Goal: Task Accomplishment & Management: Use online tool/utility

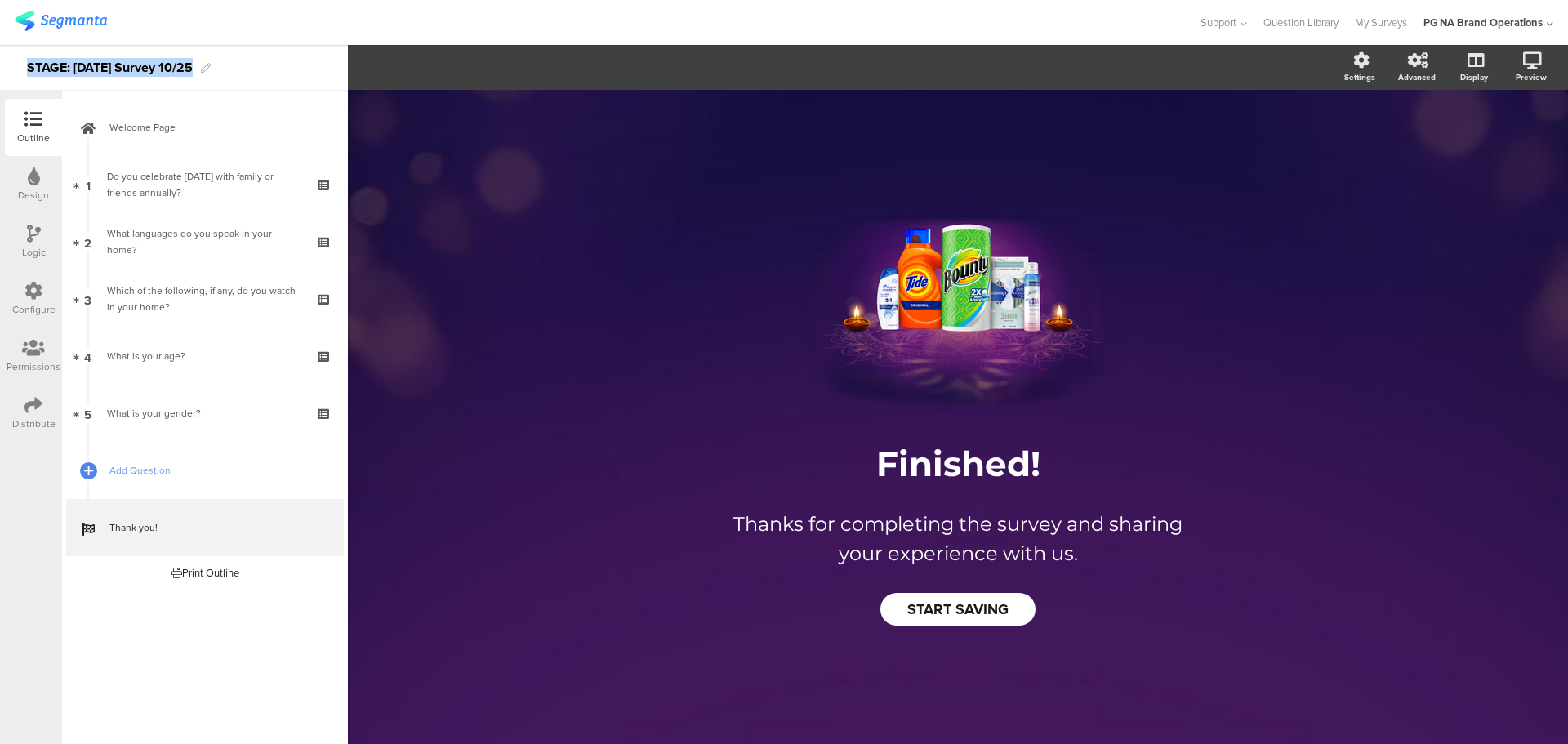
drag, startPoint x: 191, startPoint y: 68, endPoint x: 17, endPoint y: 73, distance: 174.1
click at [17, 73] on div "STAGE: Diwali Survey 10/25" at bounding box center [174, 67] width 348 height 45
copy div "STAGE: Diwali Survey 10/25"
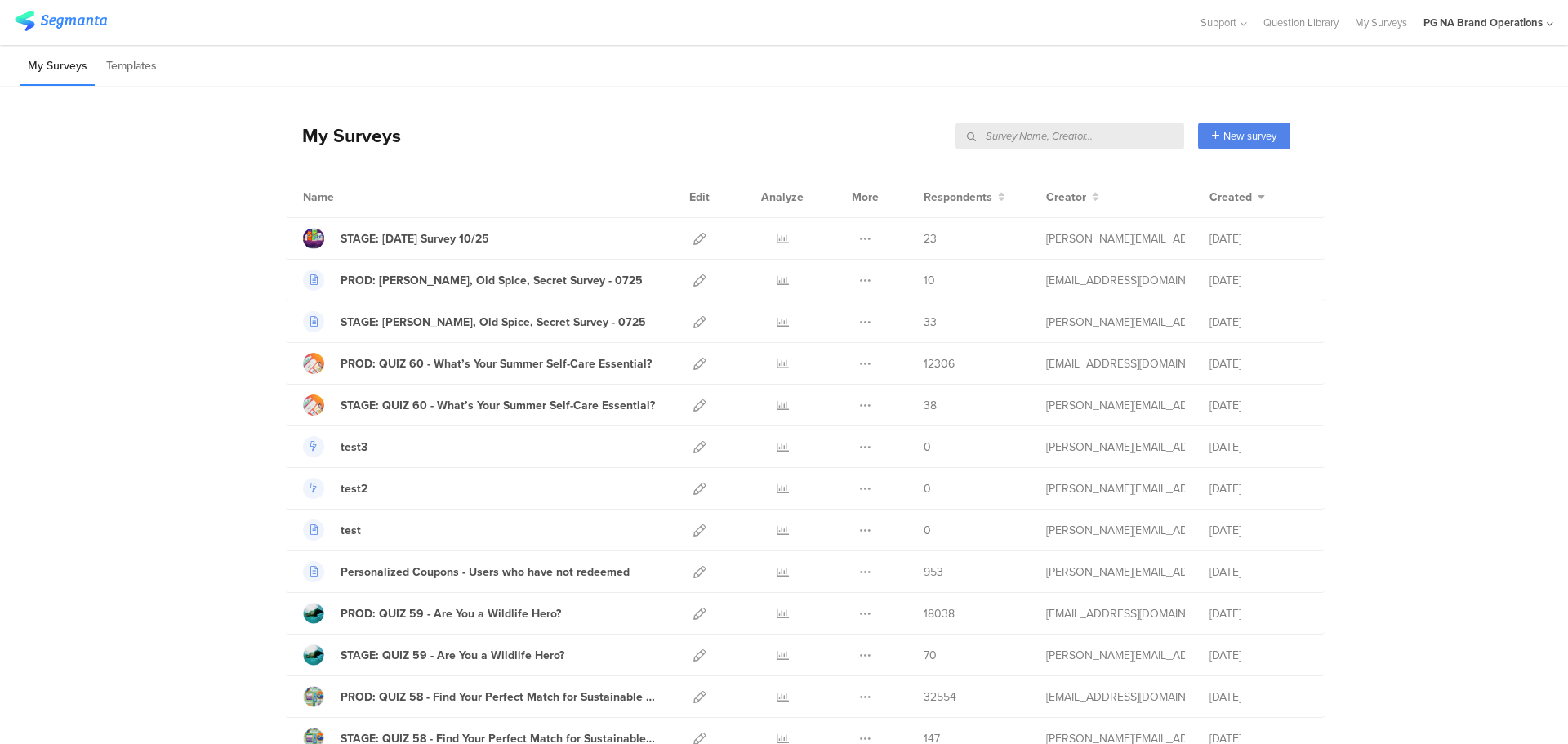
click at [1114, 137] on input "text" at bounding box center [1070, 136] width 228 height 27
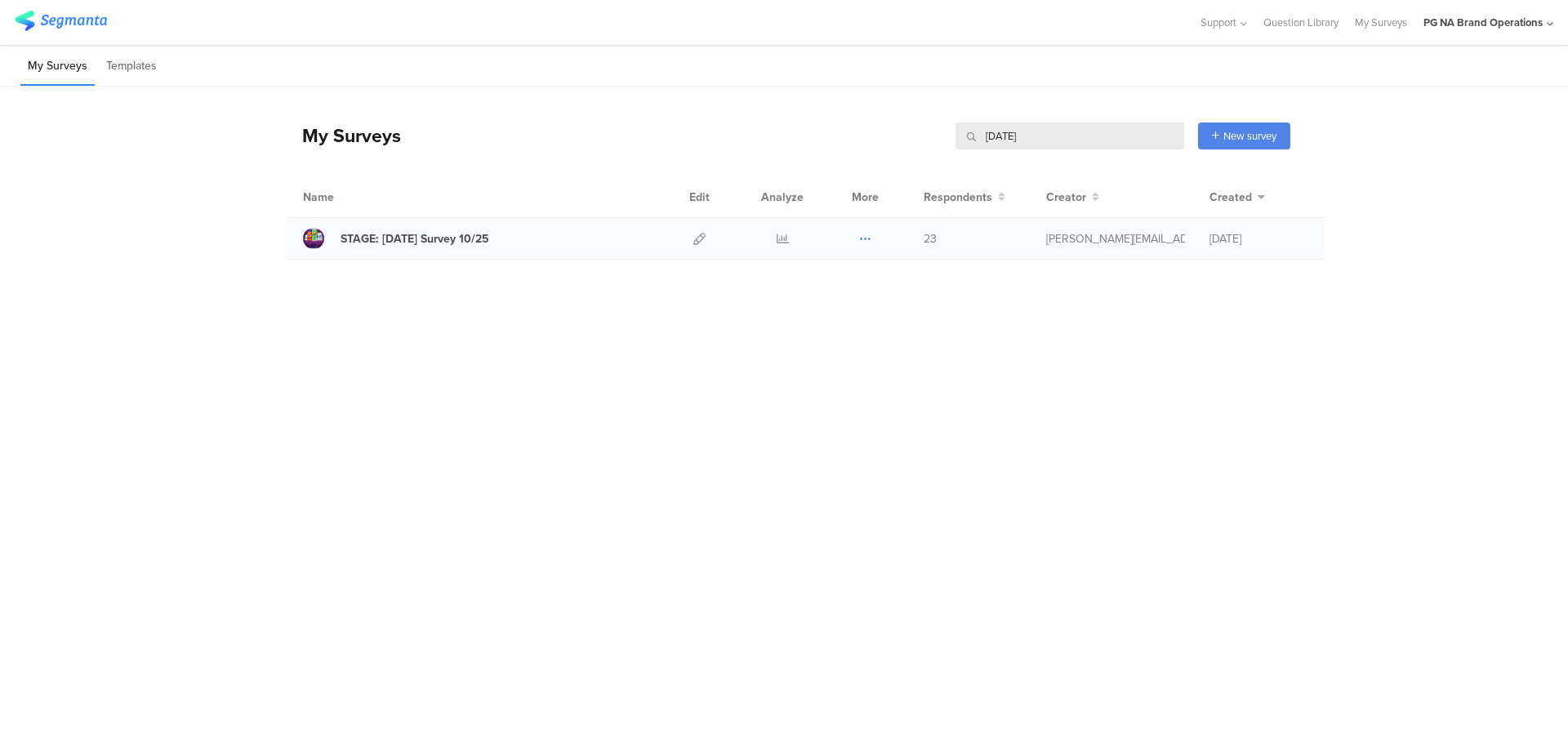
type input "Diwali"
click at [864, 239] on icon at bounding box center [865, 239] width 12 height 12
click at [841, 278] on button "Duplicate" at bounding box center [833, 281] width 90 height 30
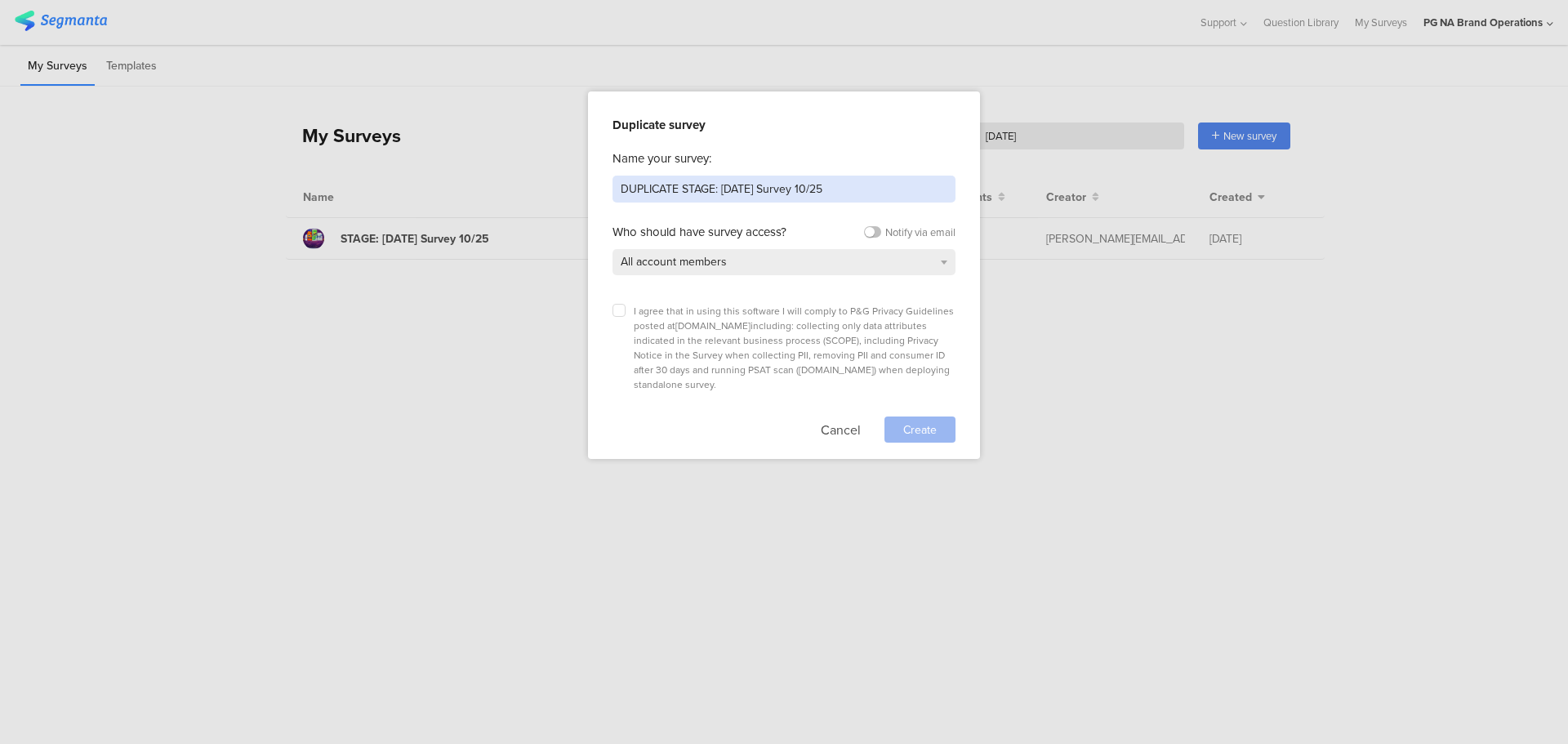
drag, startPoint x: 713, startPoint y: 188, endPoint x: 596, endPoint y: 172, distance: 118.1
click at [596, 172] on div "Duplicate survey Name your survey: DUPLICATE STAGE: Diwali Survey 10/25 Who sho…" at bounding box center [784, 275] width 392 height 367
type input "PROD: [DATE] Survey 10/25"
click at [624, 300] on div "I agree that in using this software I will comply to P&G Privacy Guidelines pos…" at bounding box center [784, 369] width 343 height 147
click at [614, 314] on label at bounding box center [618, 309] width 13 height 13
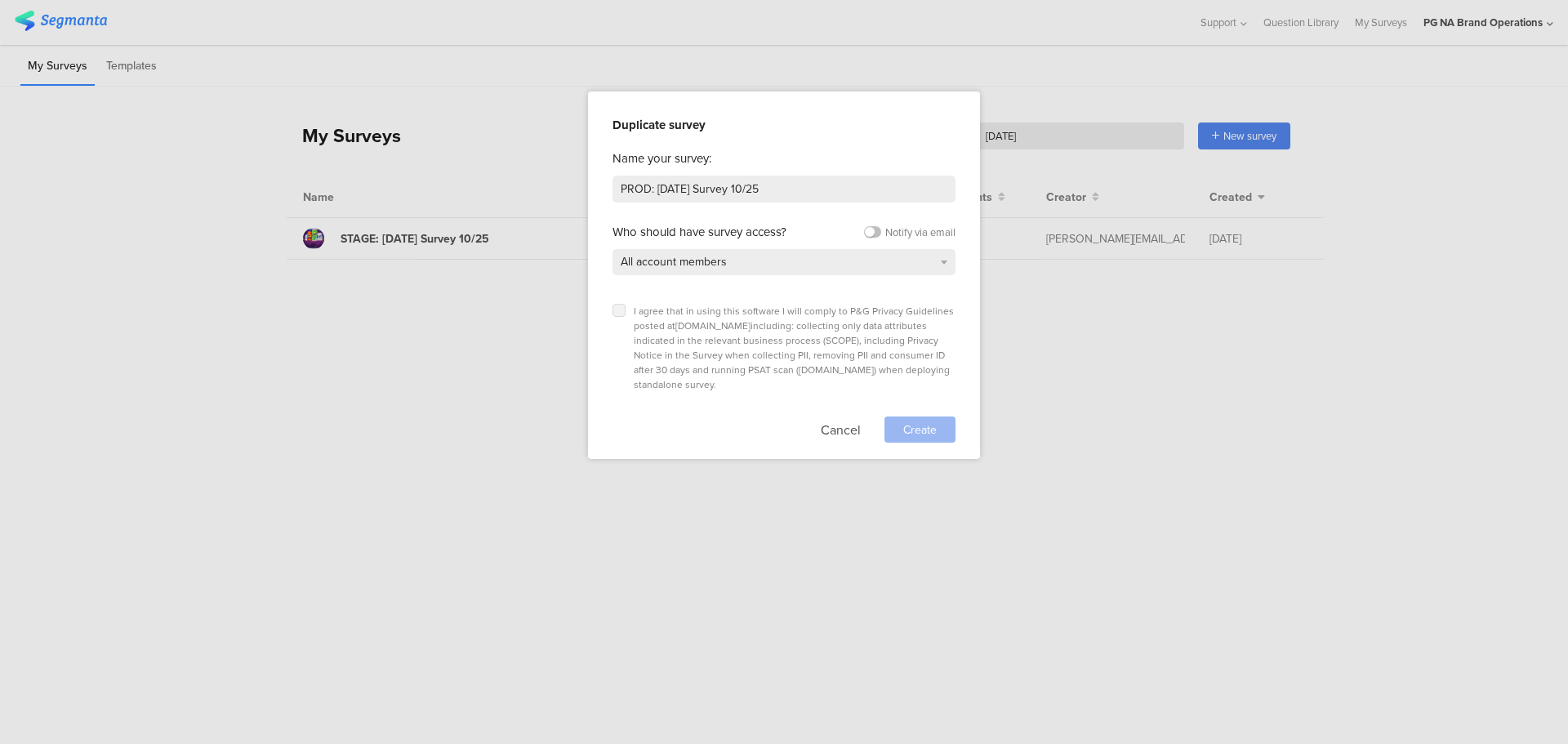
click at [0, 0] on input "checkbox" at bounding box center [0, 0] width 0 height 0
click at [919, 421] on span "Create" at bounding box center [920, 430] width 33 height 17
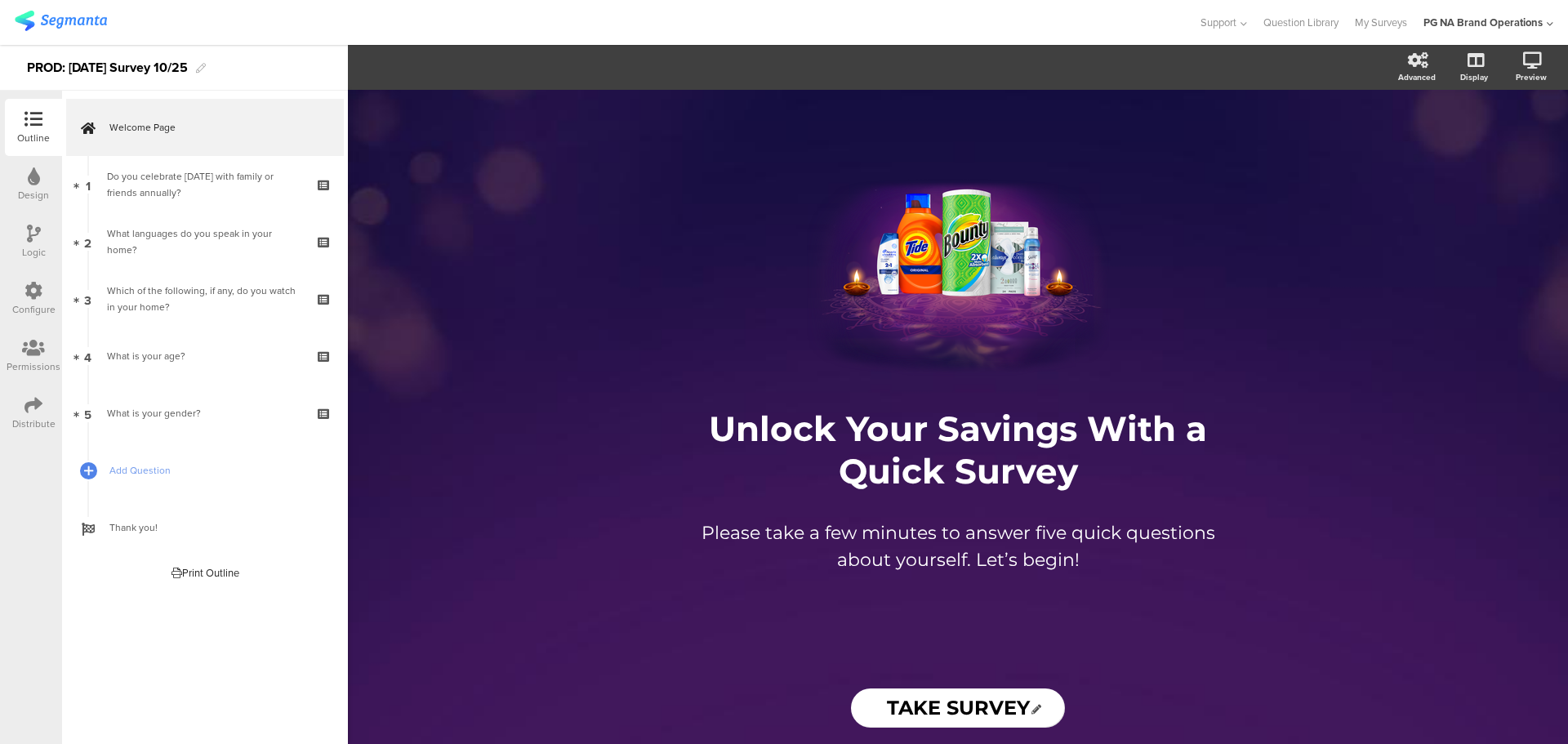
click at [38, 297] on icon at bounding box center [33, 290] width 18 height 18
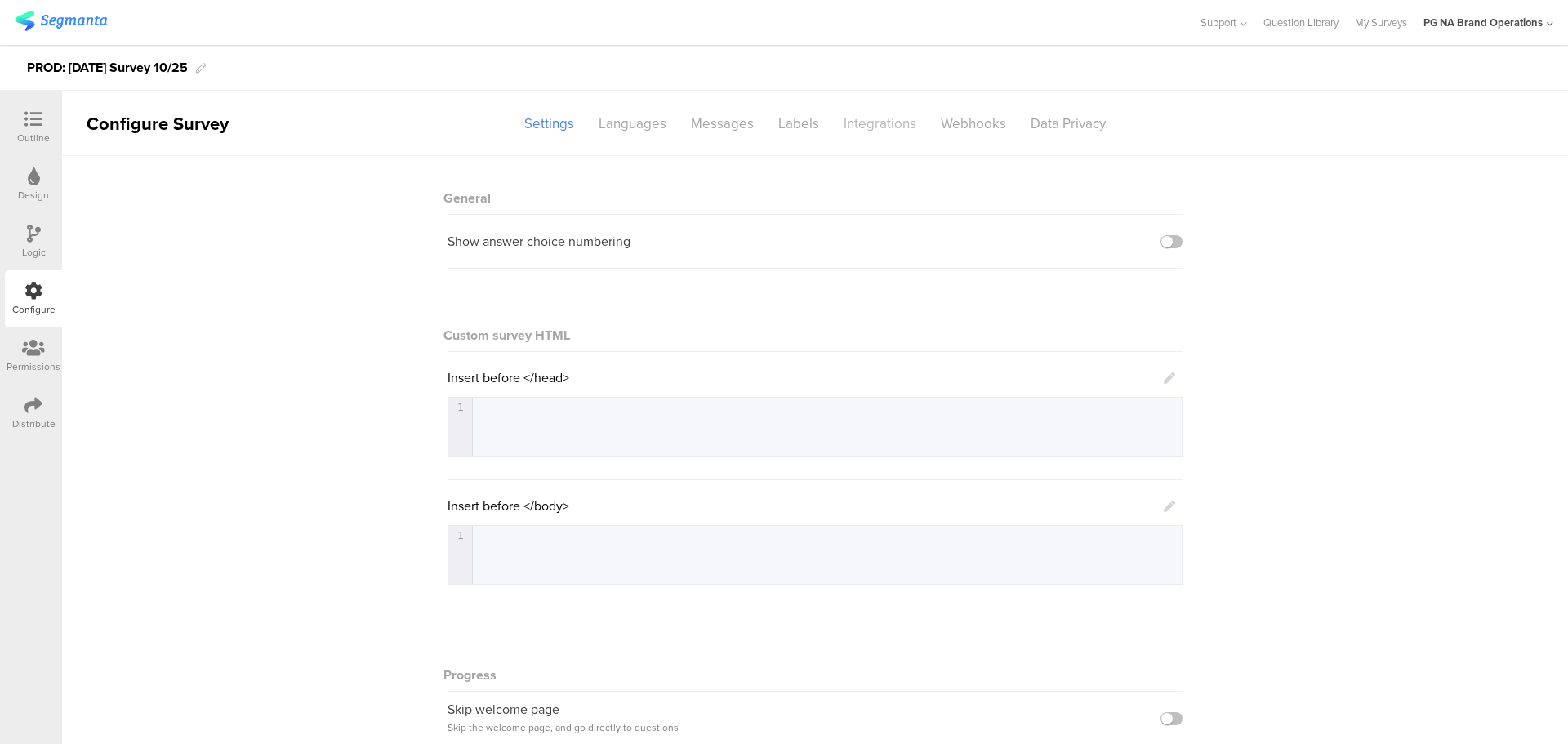
click at [847, 129] on div "Integrations" at bounding box center [880, 123] width 97 height 29
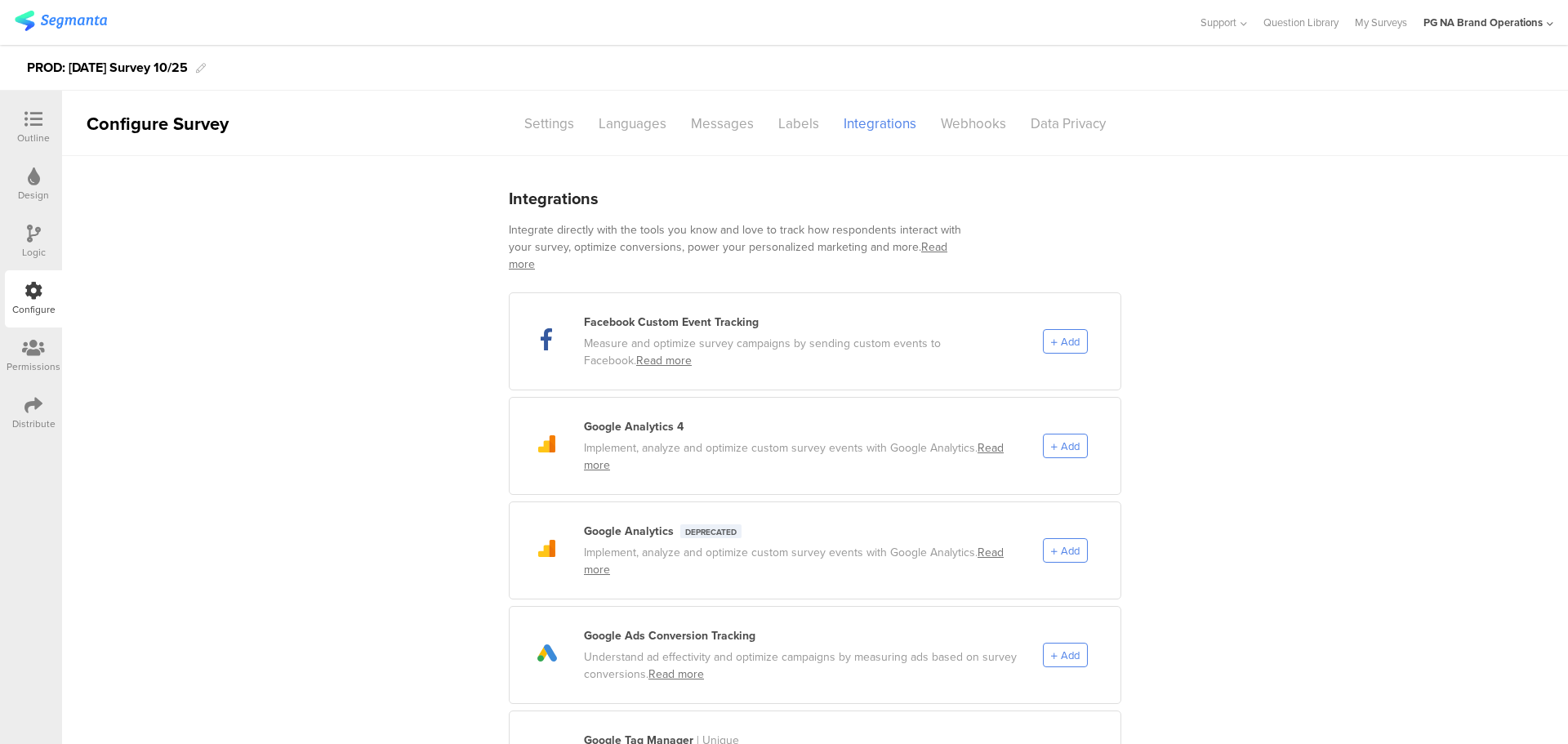
click at [36, 428] on div "Distribute" at bounding box center [33, 423] width 43 height 15
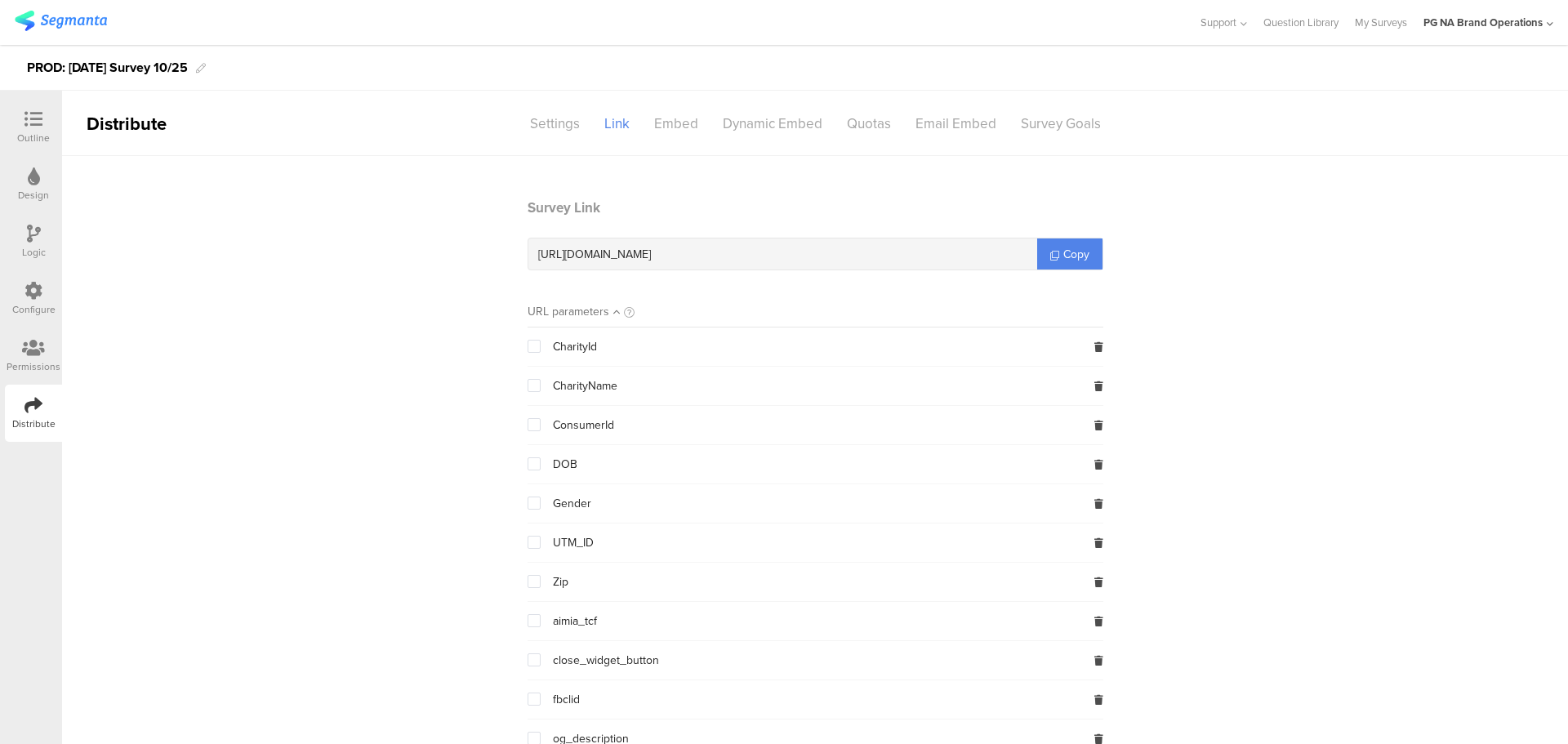
click at [753, 138] on sg-section-page-header "Distribute Settings Link Embed Dynamic Embed Quotas Email Embed Survey Goals" at bounding box center [815, 123] width 1506 height 66
click at [764, 115] on div "Dynamic Embed" at bounding box center [772, 123] width 124 height 29
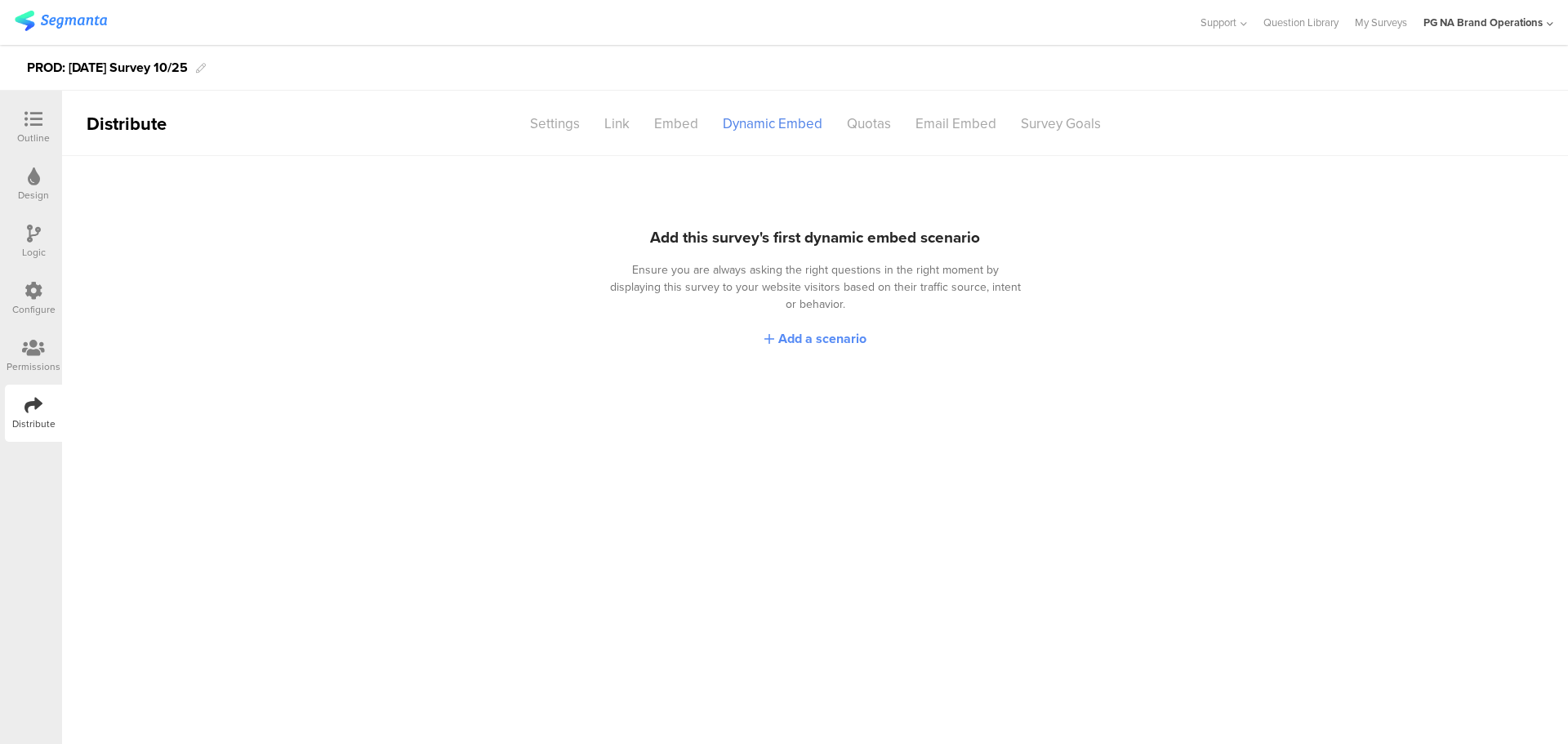
click at [808, 329] on span "Add a scenario" at bounding box center [822, 337] width 88 height 18
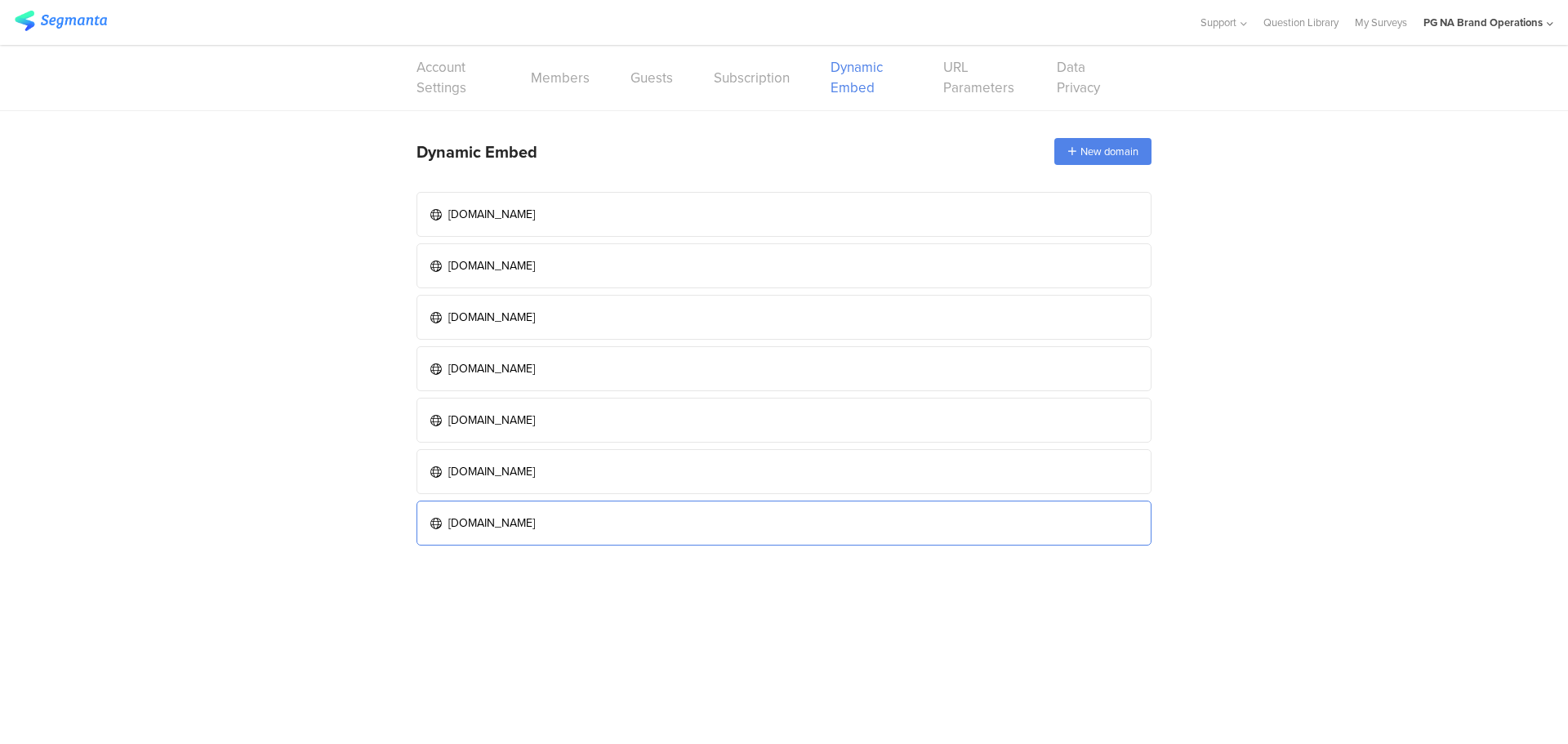
click at [492, 520] on div "pgbrandsaver.com" at bounding box center [491, 523] width 87 height 17
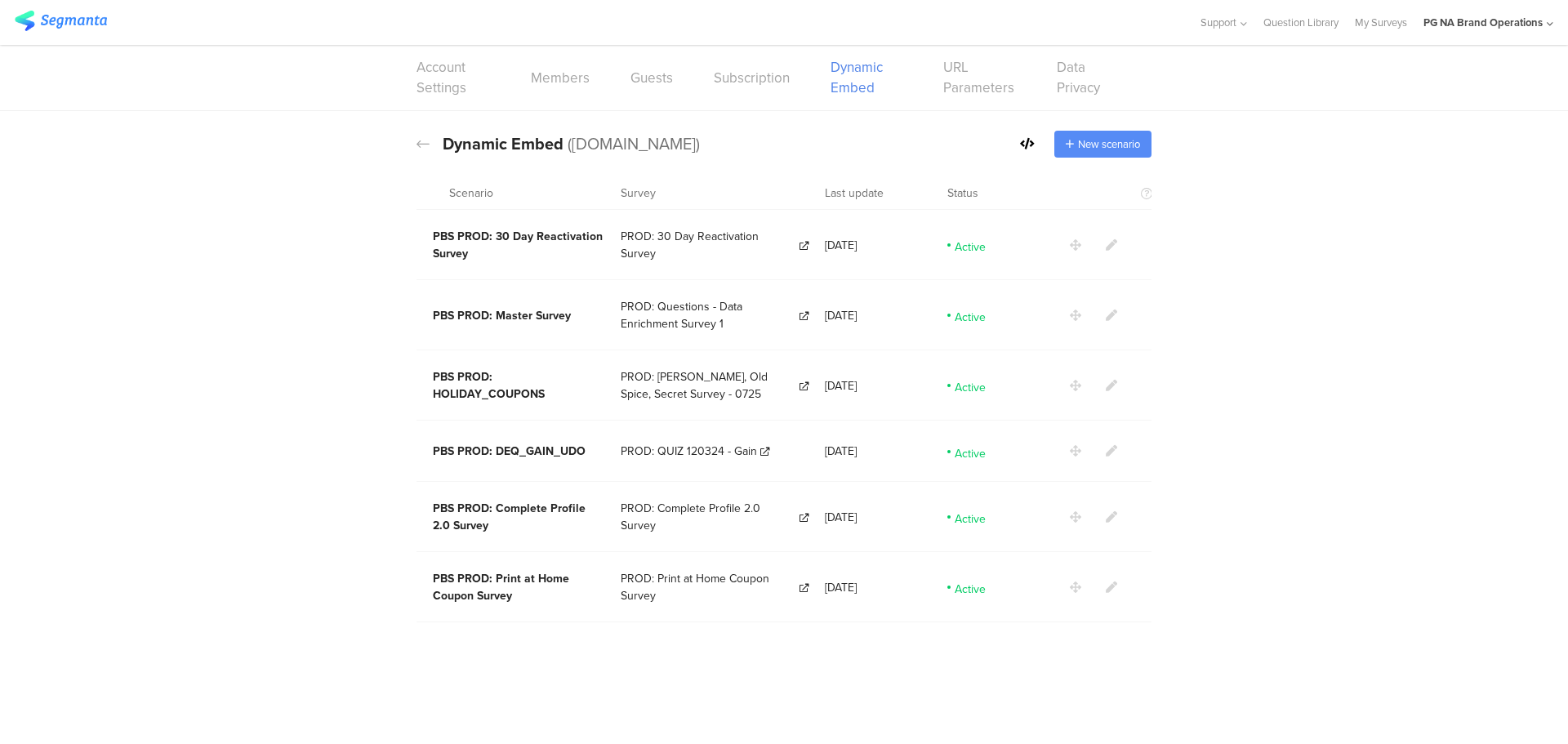
click at [1099, 141] on span "New scenario" at bounding box center [1109, 144] width 62 height 16
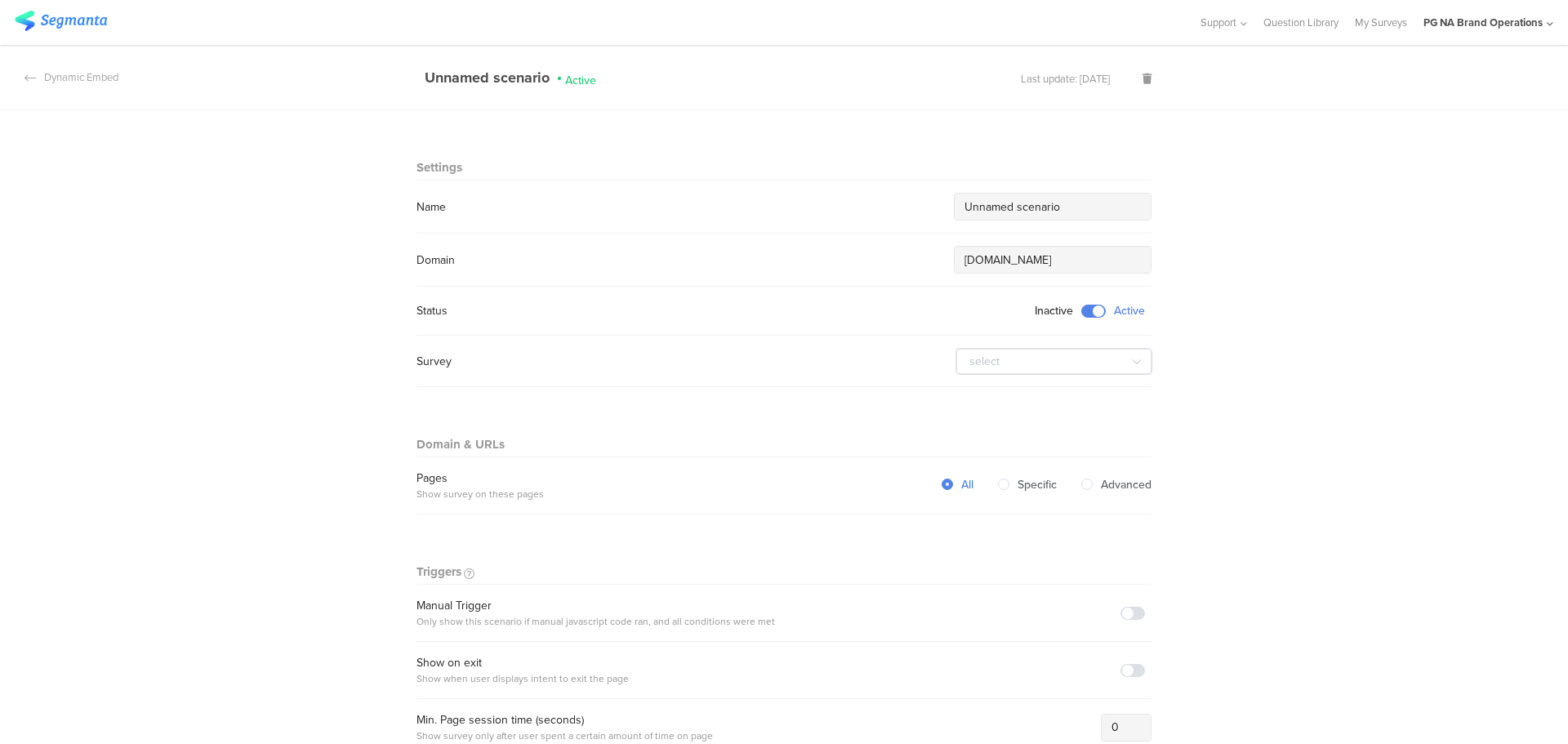
click at [1010, 214] on input "Unnamed scenario" at bounding box center [1053, 207] width 177 height 17
paste input "STAGE: Diwali Survey 10/25"
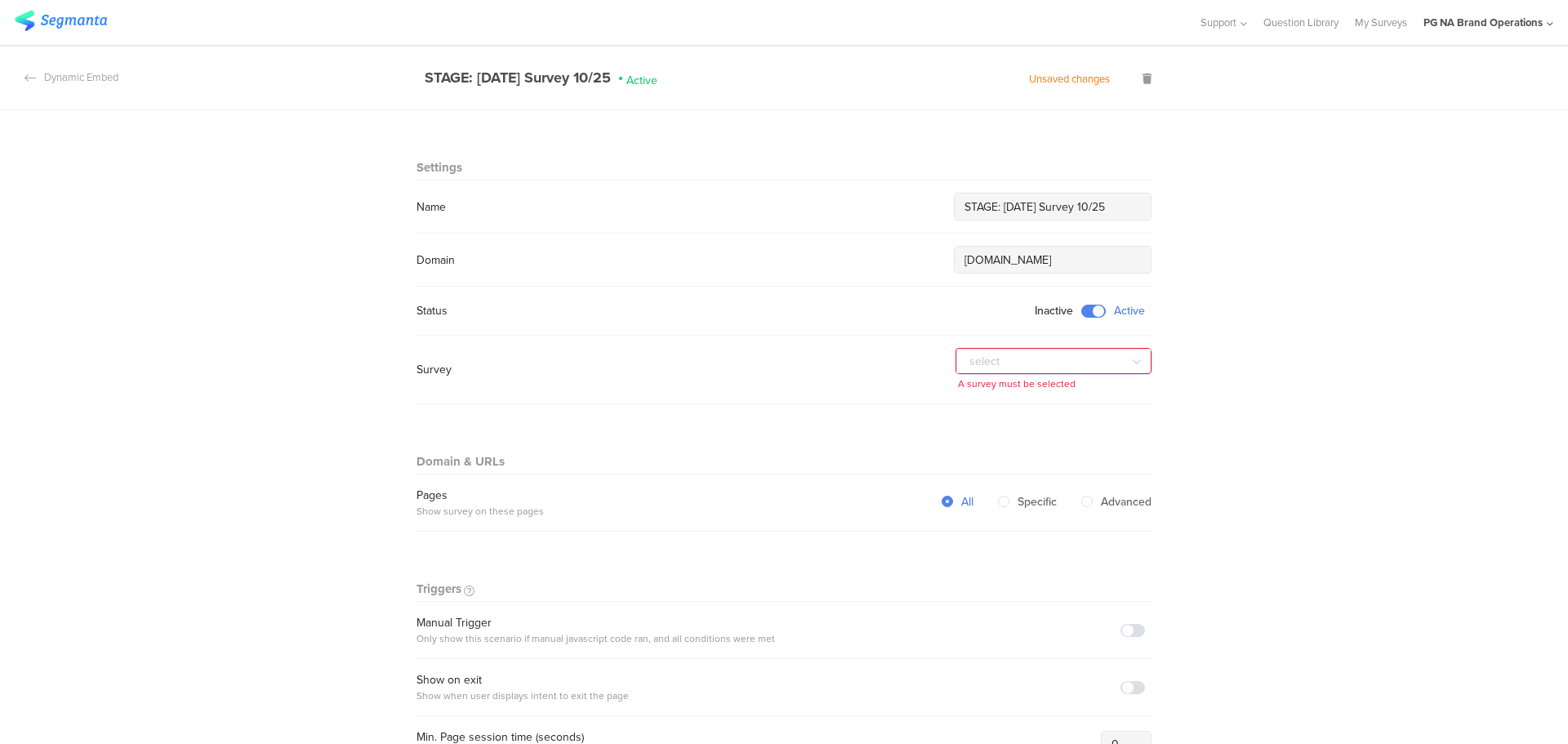
click at [990, 205] on input "STAGE: Diwali Survey 10/25" at bounding box center [1053, 207] width 177 height 17
type input "PROD: [DATE] Survey 10/25"
click at [1007, 365] on input "text" at bounding box center [1055, 362] width 196 height 26
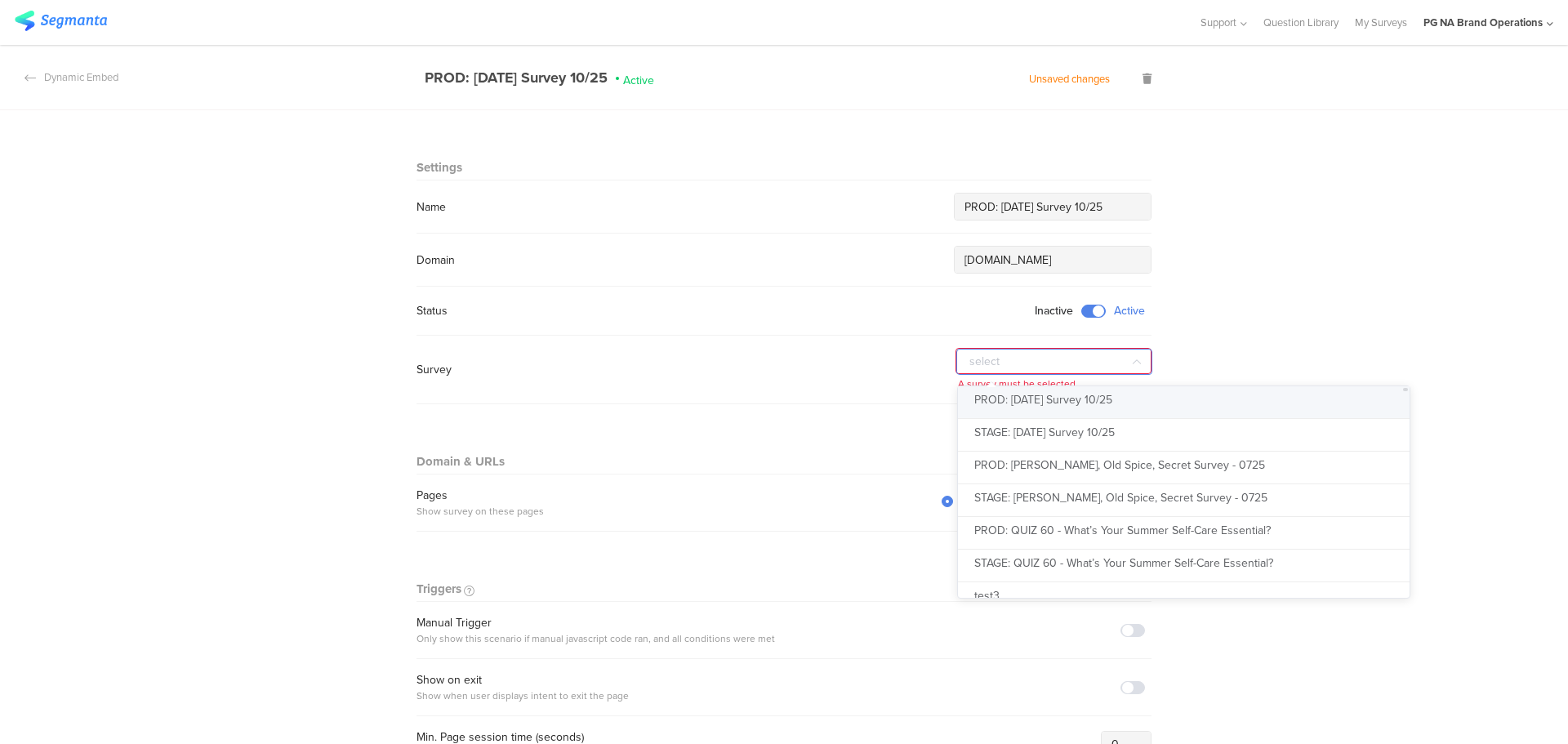
click at [1007, 398] on span "PROD: [DATE] Survey 10/25" at bounding box center [1043, 400] width 138 height 17
type input "PROD: [DATE] Survey 10/25"
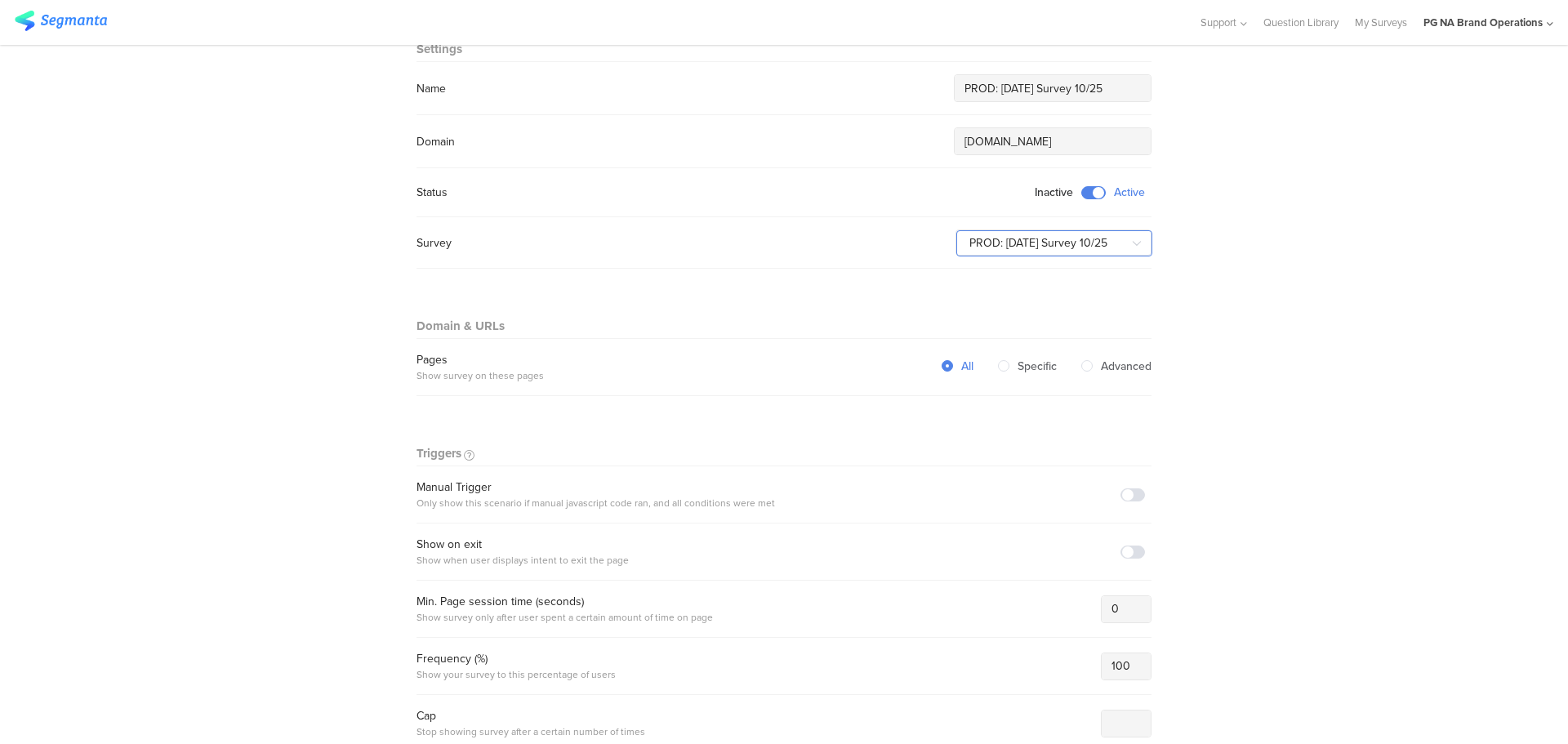
scroll to position [119, 0]
click at [1132, 491] on span at bounding box center [1132, 494] width 24 height 13
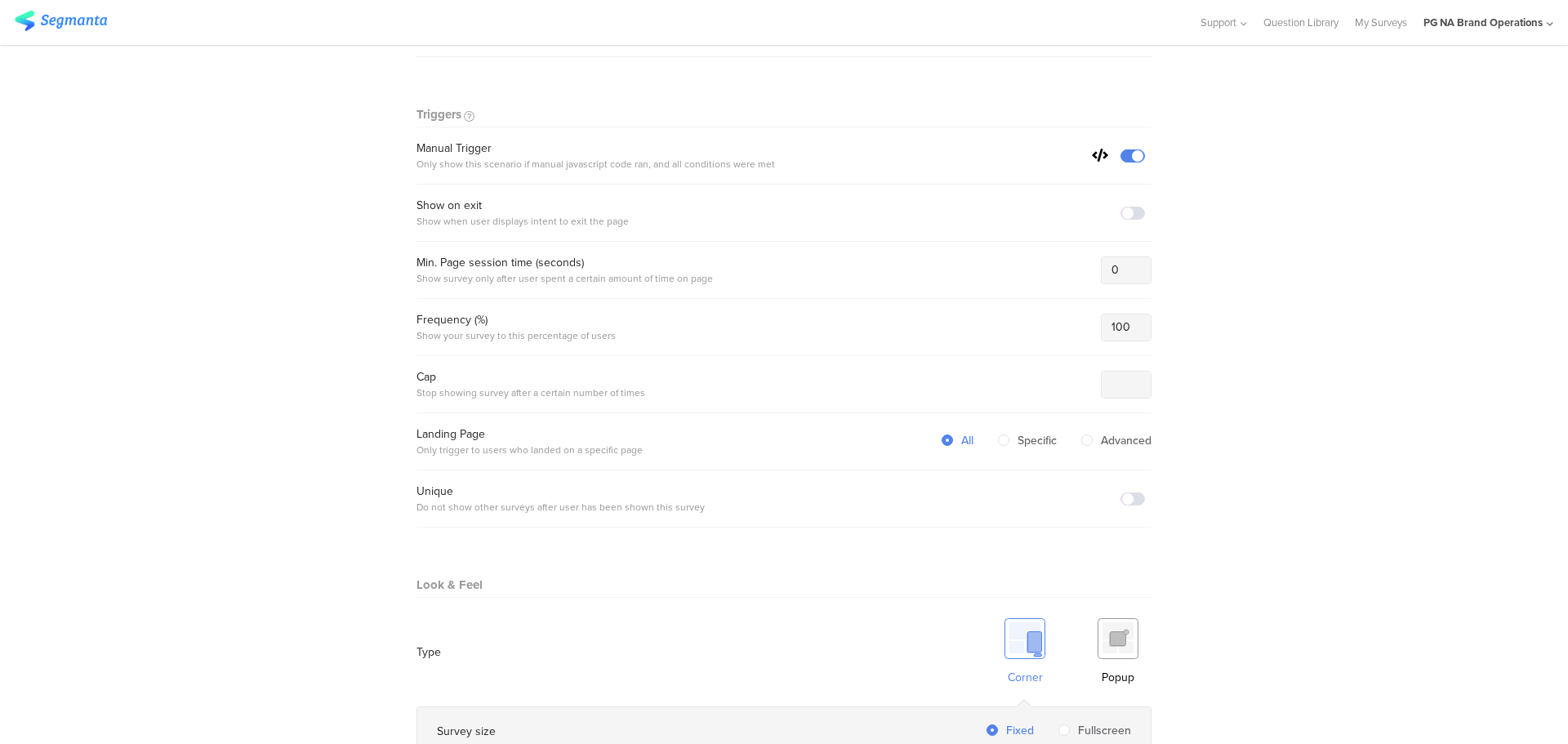
scroll to position [611, 0]
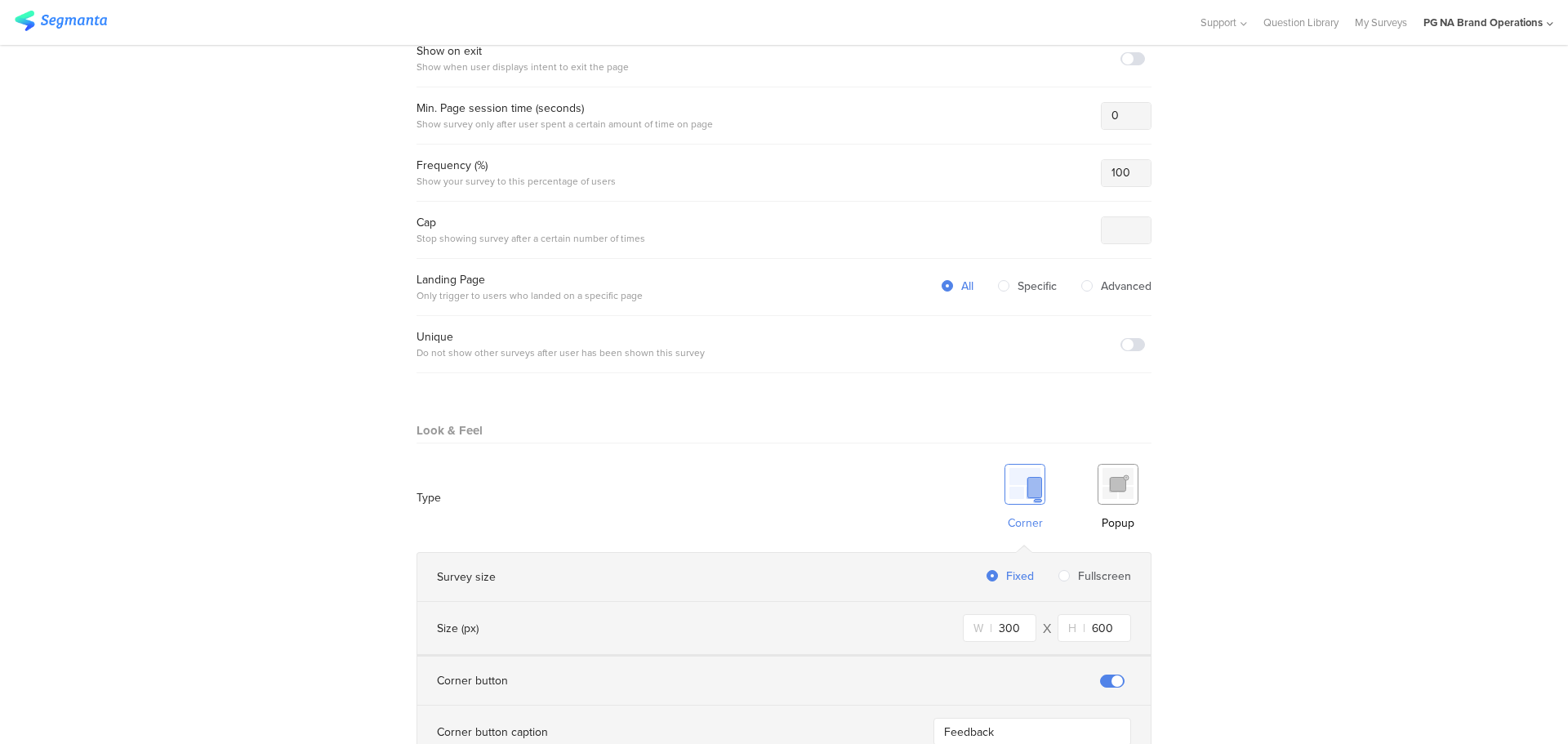
click at [1107, 489] on img at bounding box center [1118, 483] width 41 height 41
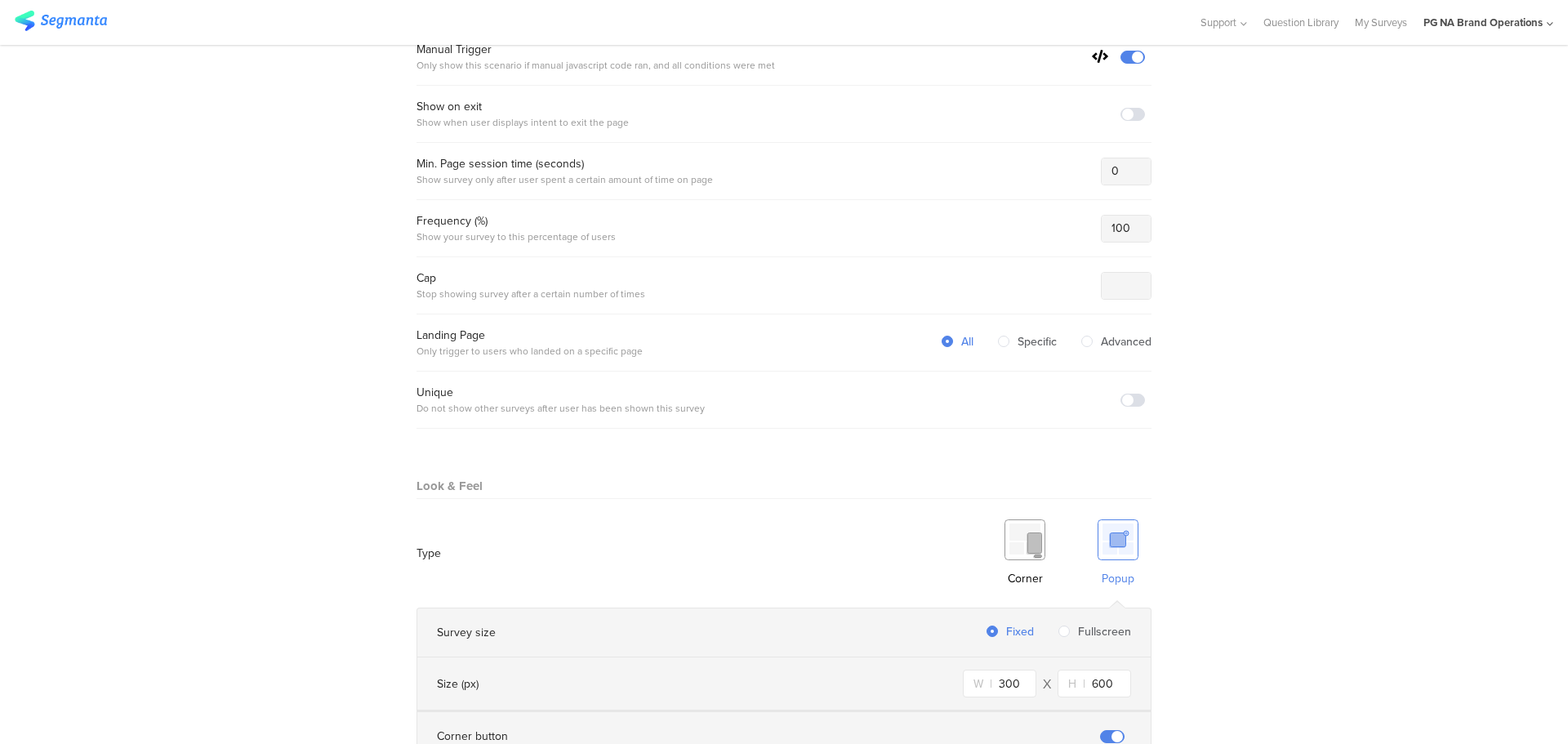
scroll to position [970, 0]
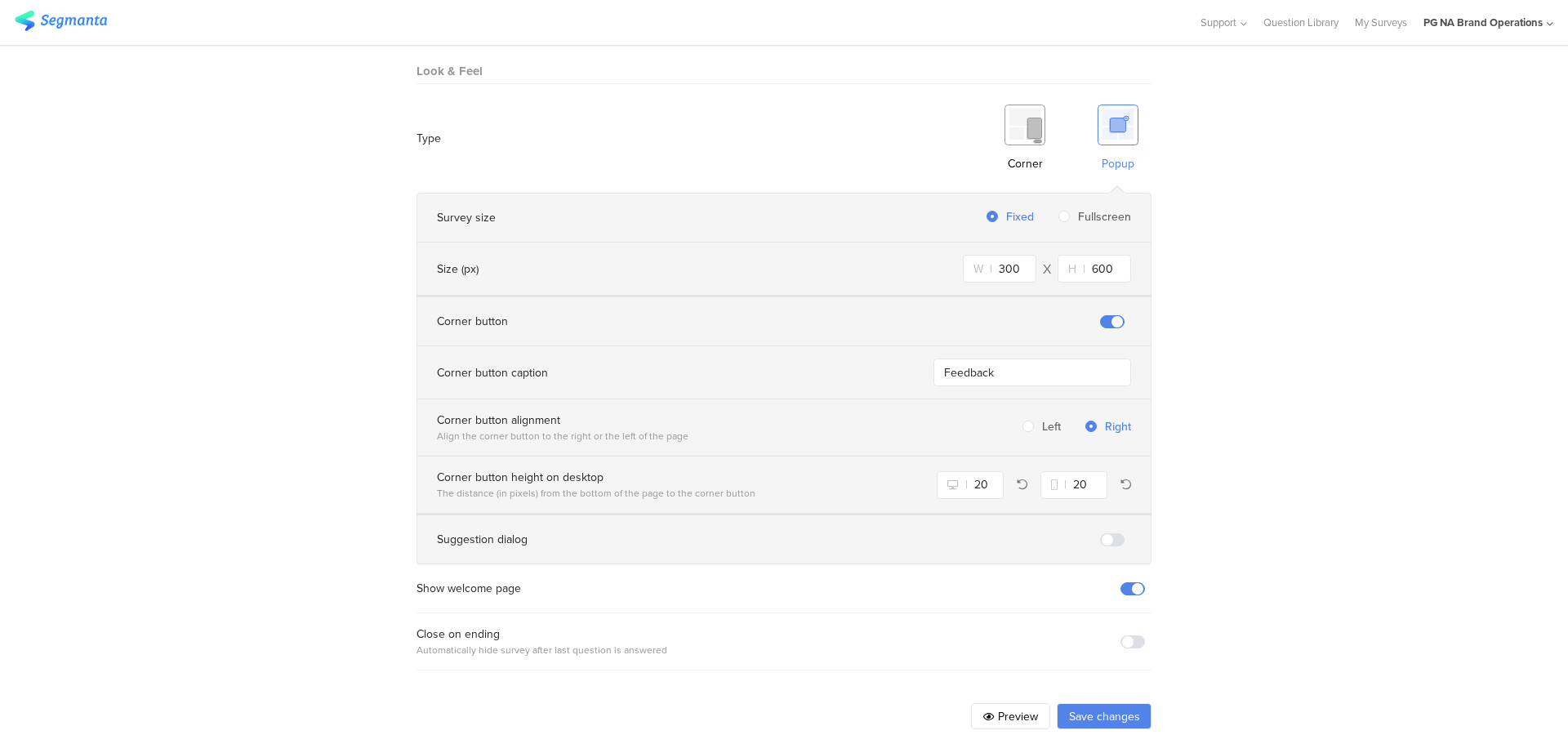
click at [1075, 703] on button "Save changes" at bounding box center [1104, 716] width 94 height 26
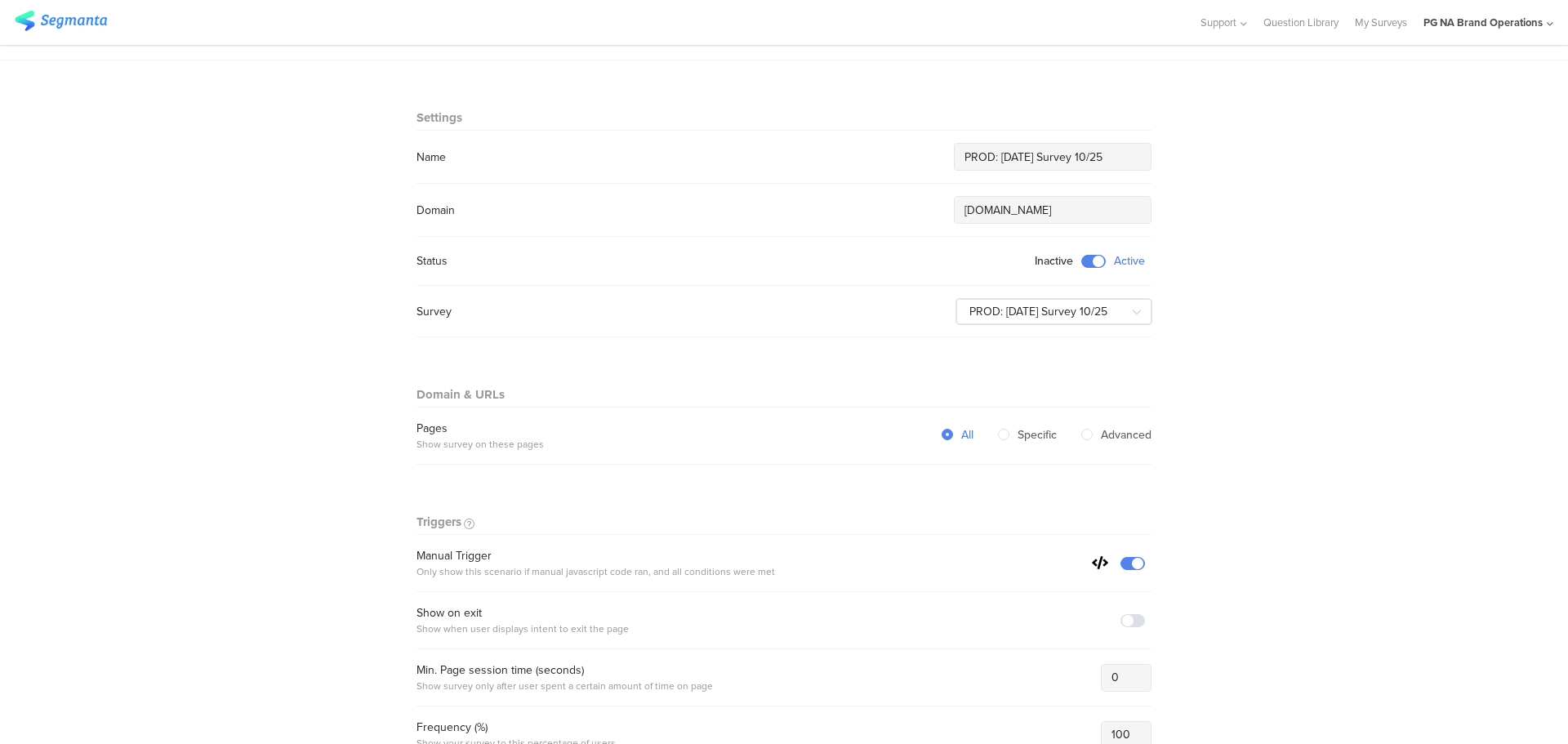
scroll to position [0, 0]
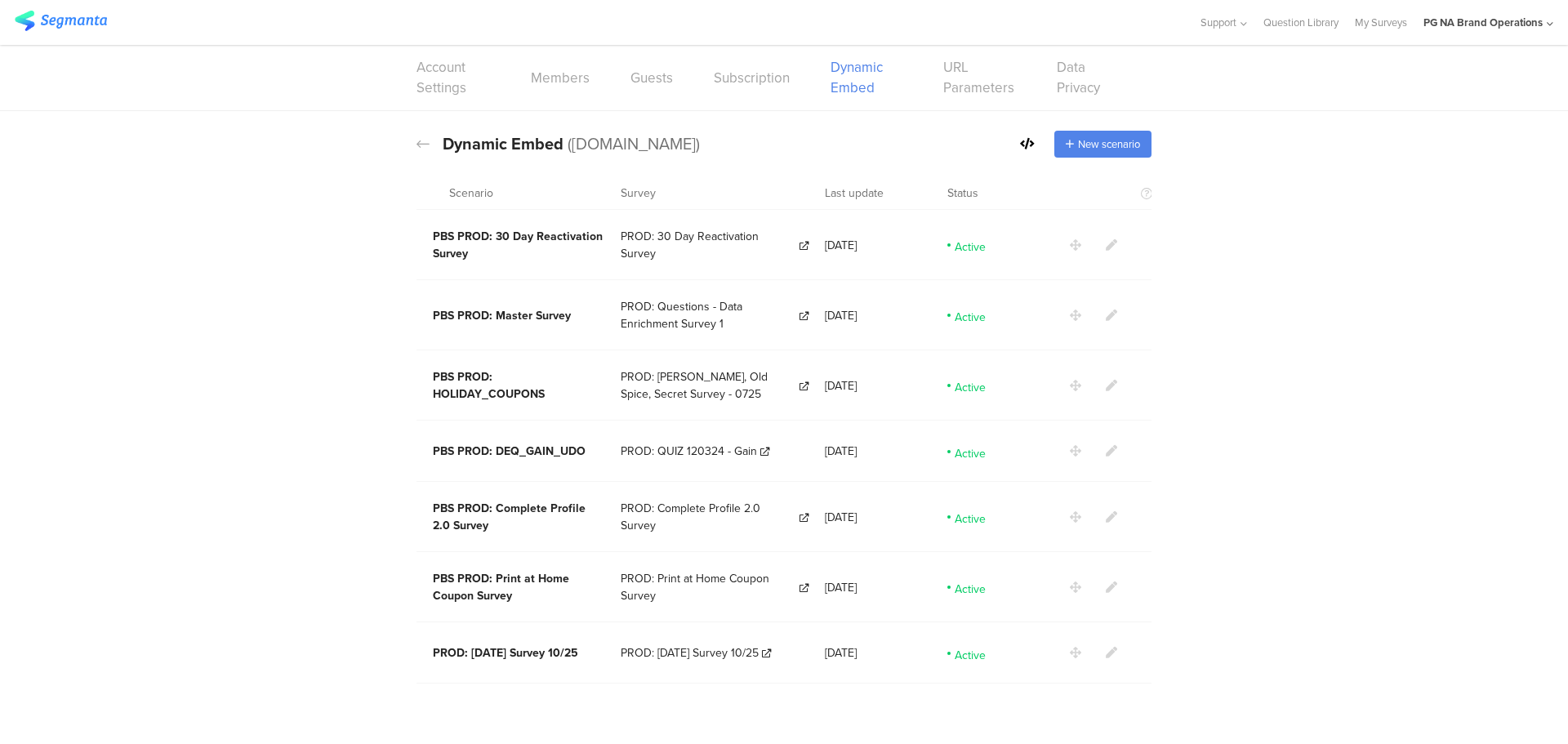
click at [68, 33] on link at bounding box center [61, 23] width 93 height 25
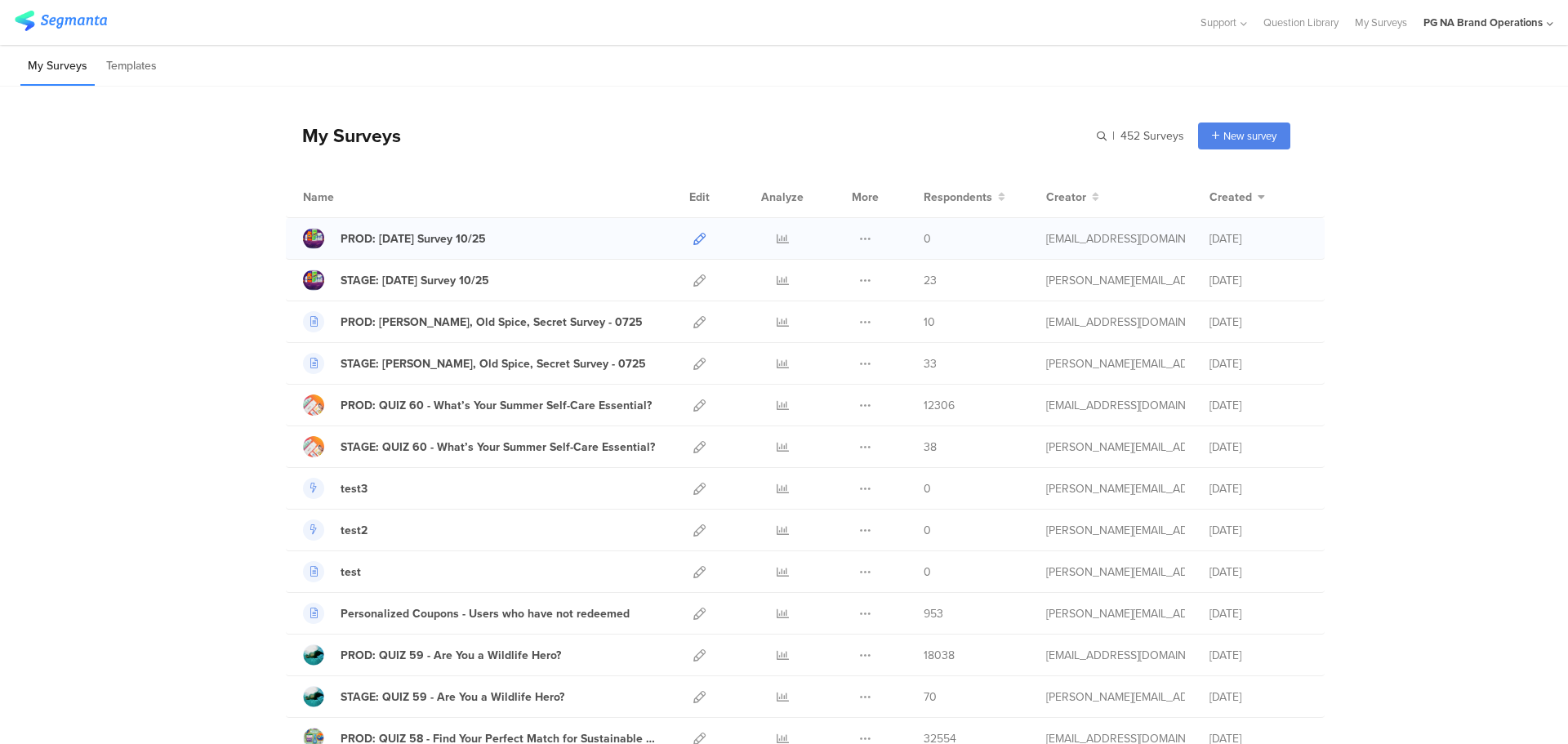
click at [693, 238] on icon at bounding box center [700, 239] width 12 height 12
click at [693, 282] on icon at bounding box center [700, 281] width 12 height 12
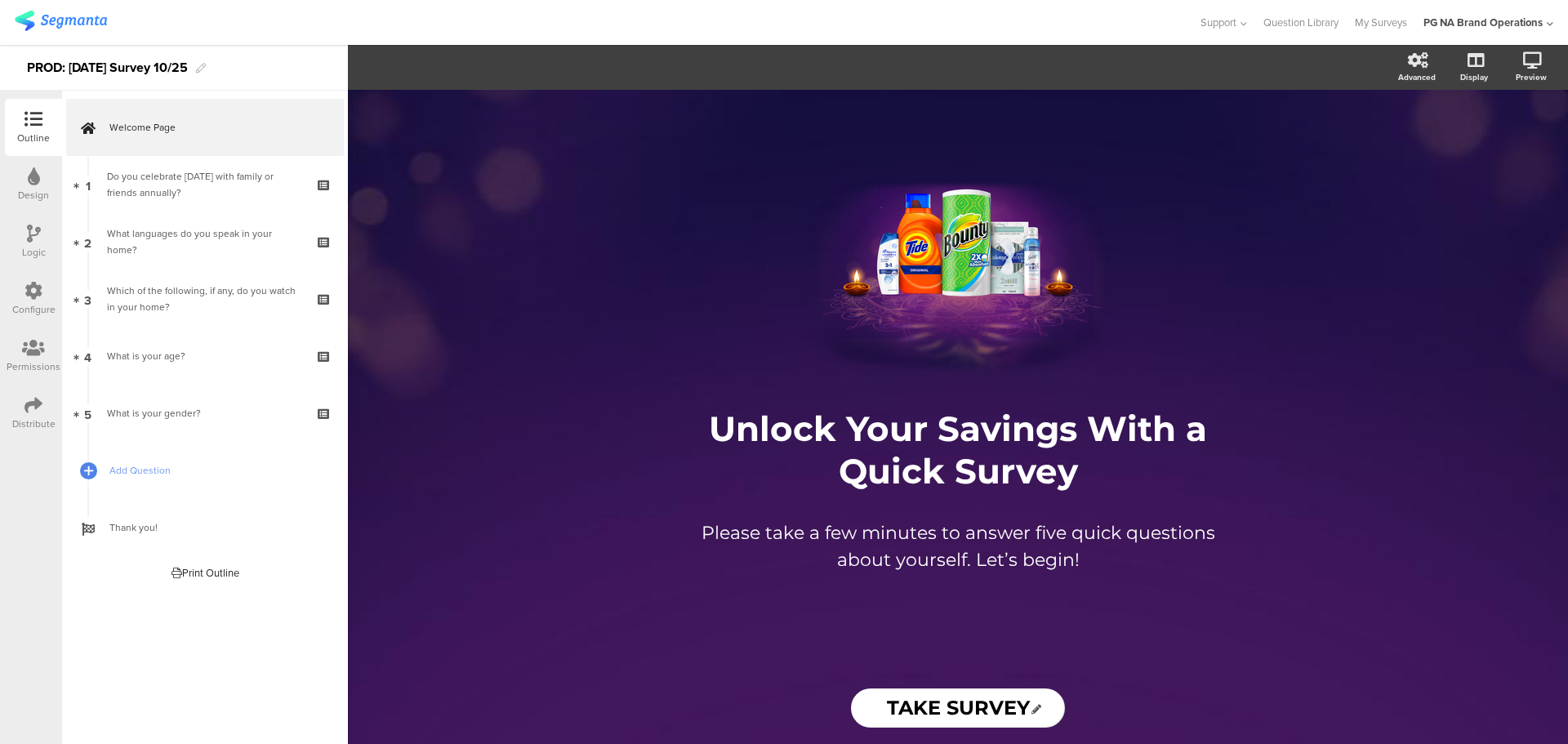
click at [29, 307] on div "Configure" at bounding box center [33, 309] width 43 height 15
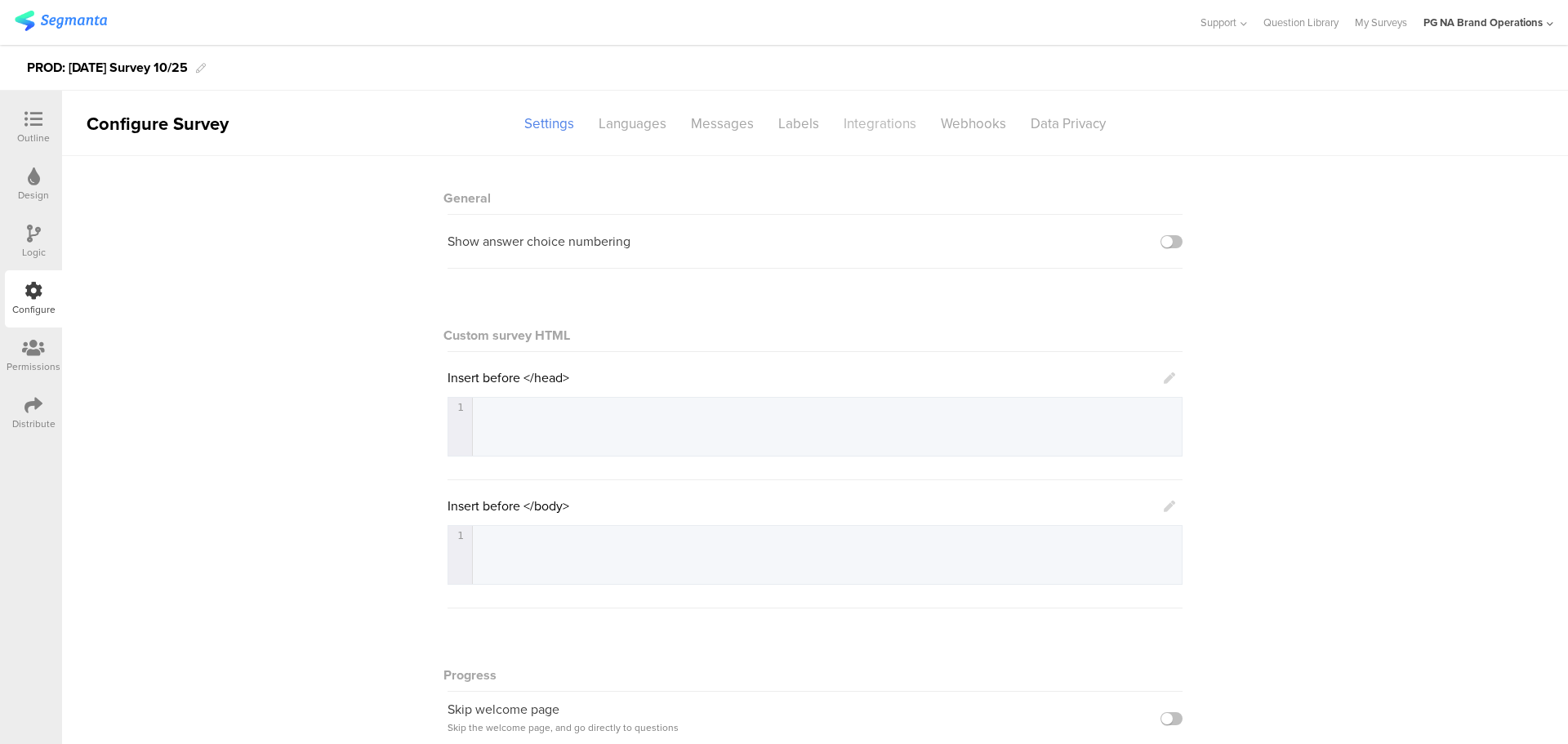
click at [883, 121] on div "Integrations" at bounding box center [880, 123] width 97 height 29
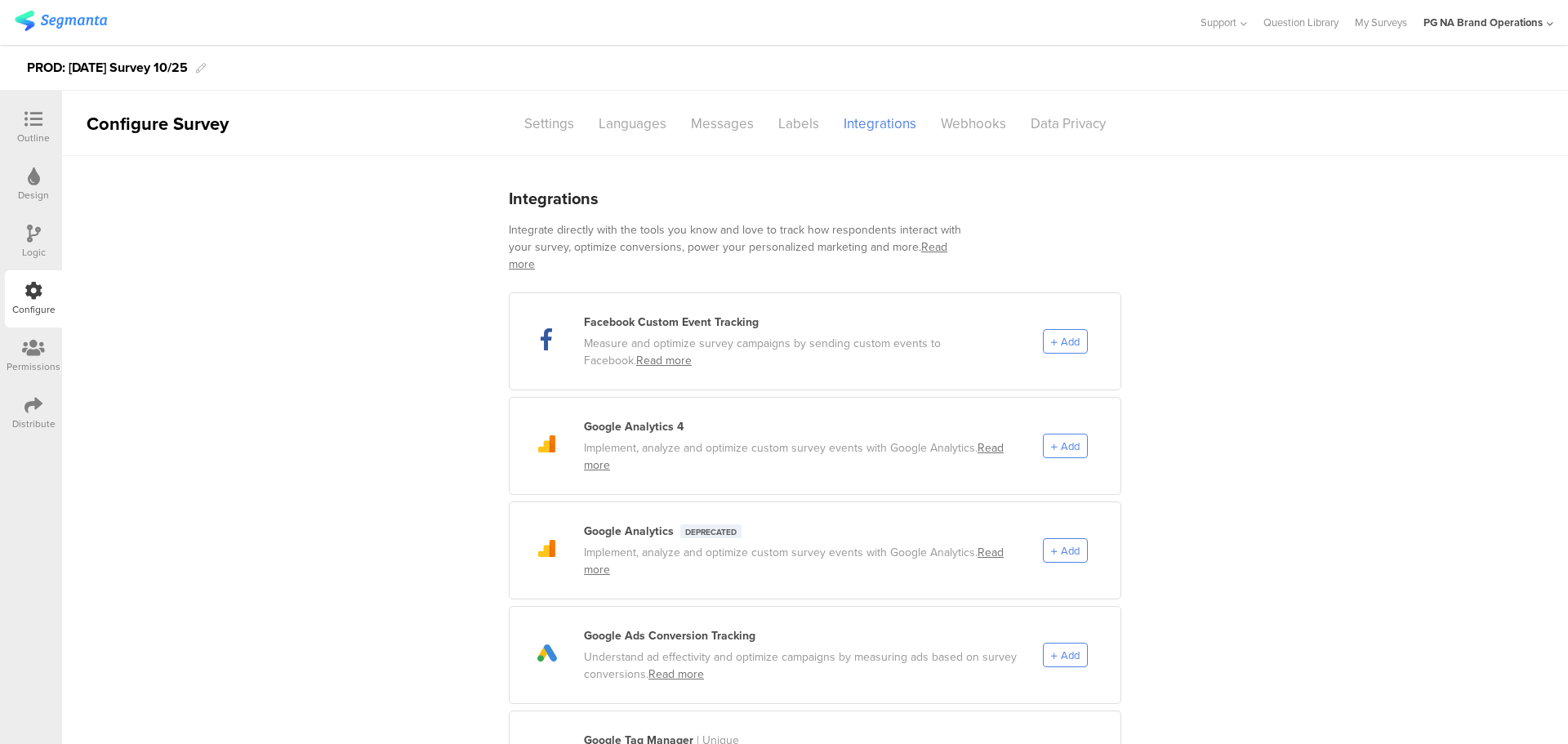
click at [45, 421] on div "Distribute" at bounding box center [33, 423] width 43 height 15
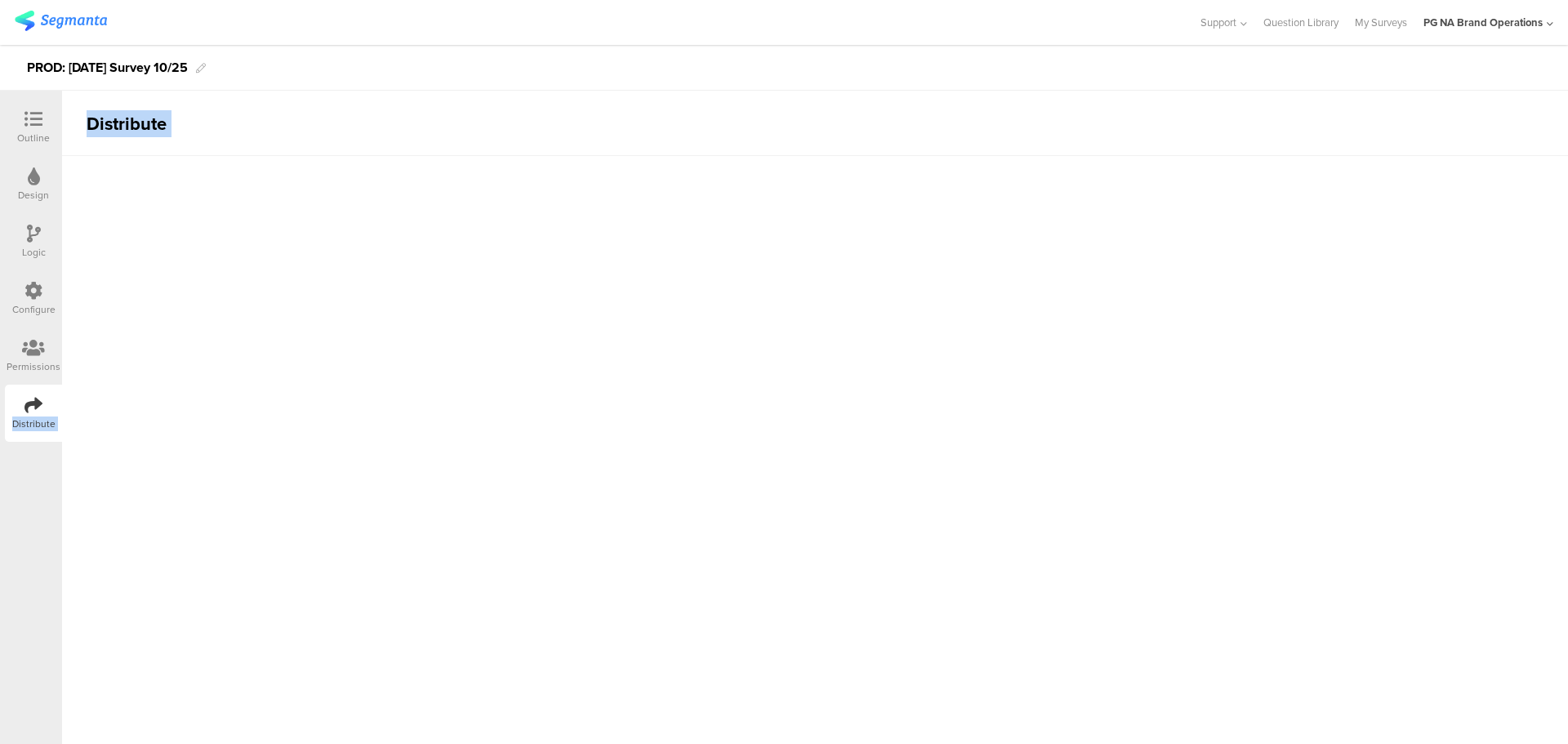
drag, startPoint x: 45, startPoint y: 421, endPoint x: 239, endPoint y: 392, distance: 196.2
click at [239, 392] on div "Outline Design Logic Configure Permissions Distribute Distribute PROD: [DATE] S…" at bounding box center [784, 393] width 1568 height 699
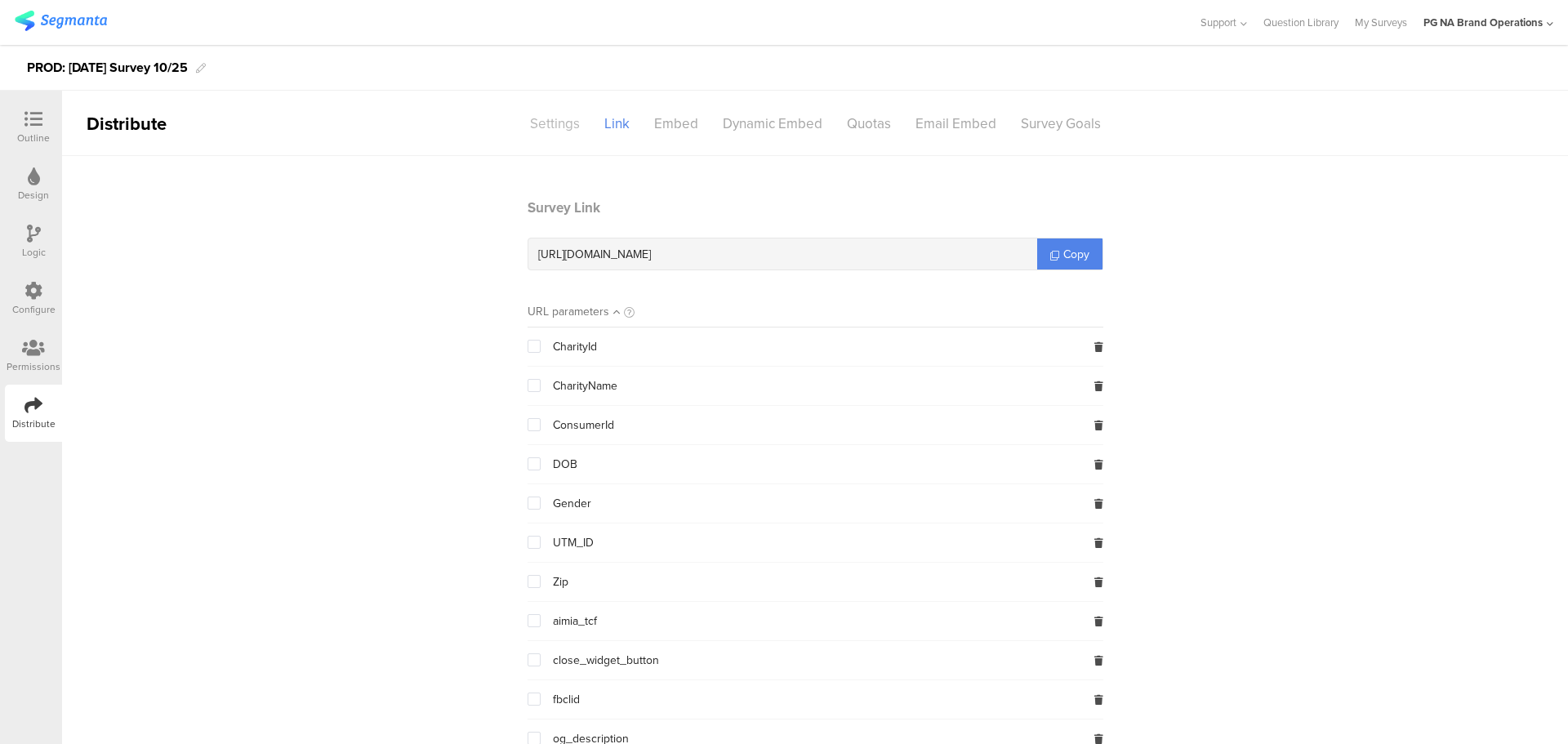
click at [561, 126] on div "Settings" at bounding box center [554, 123] width 74 height 29
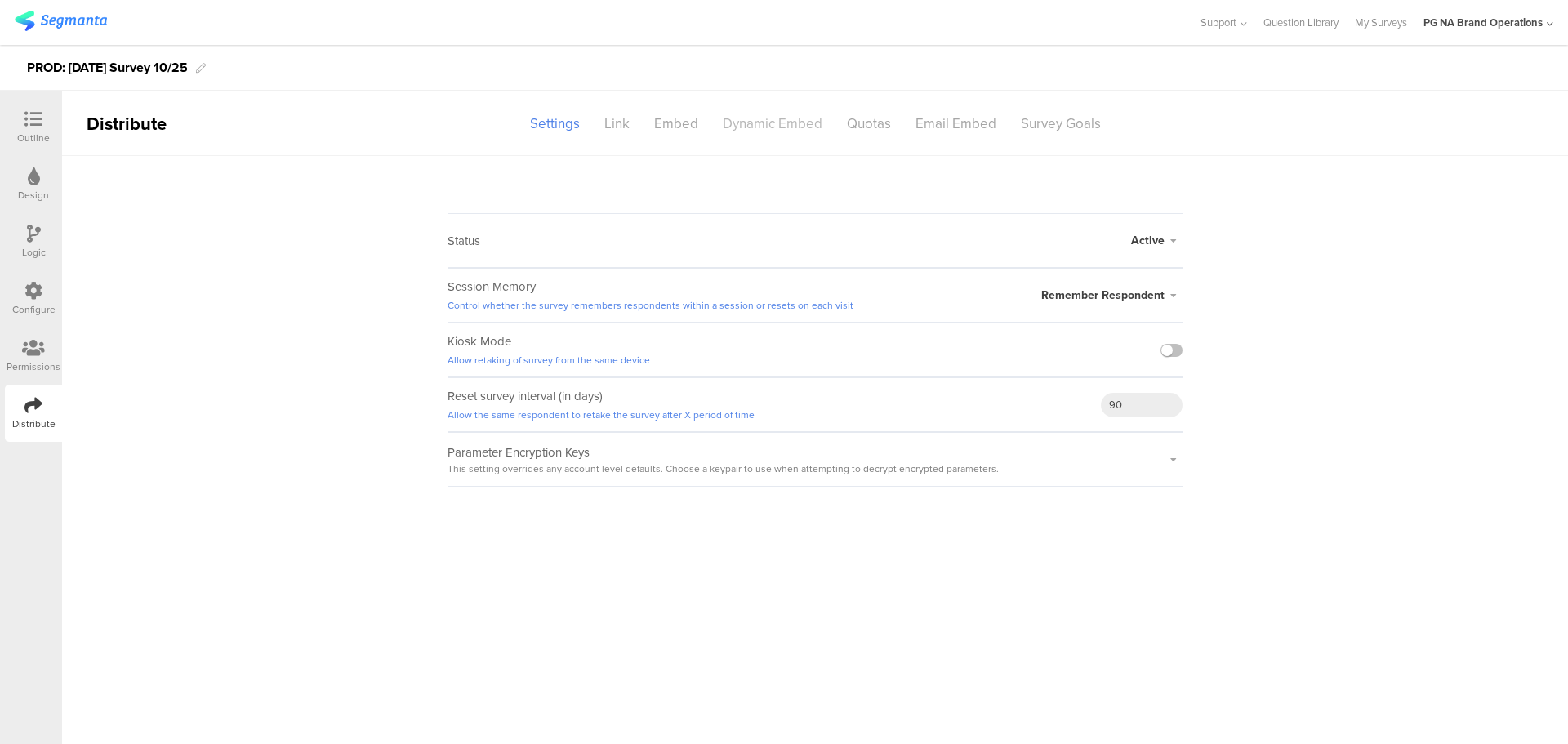
click at [774, 131] on div "Dynamic Embed" at bounding box center [772, 123] width 124 height 29
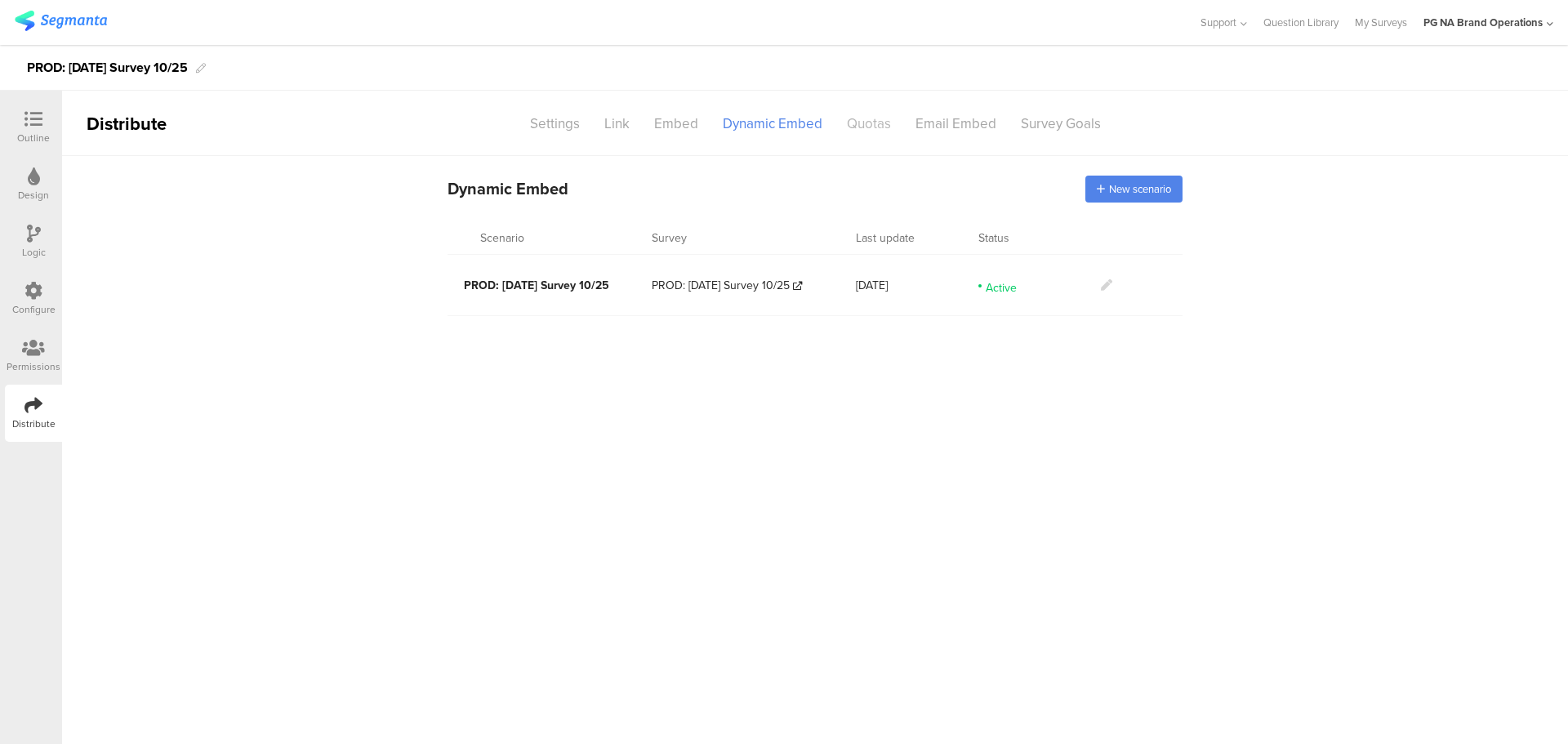
click at [881, 127] on div "Quotas" at bounding box center [868, 123] width 68 height 29
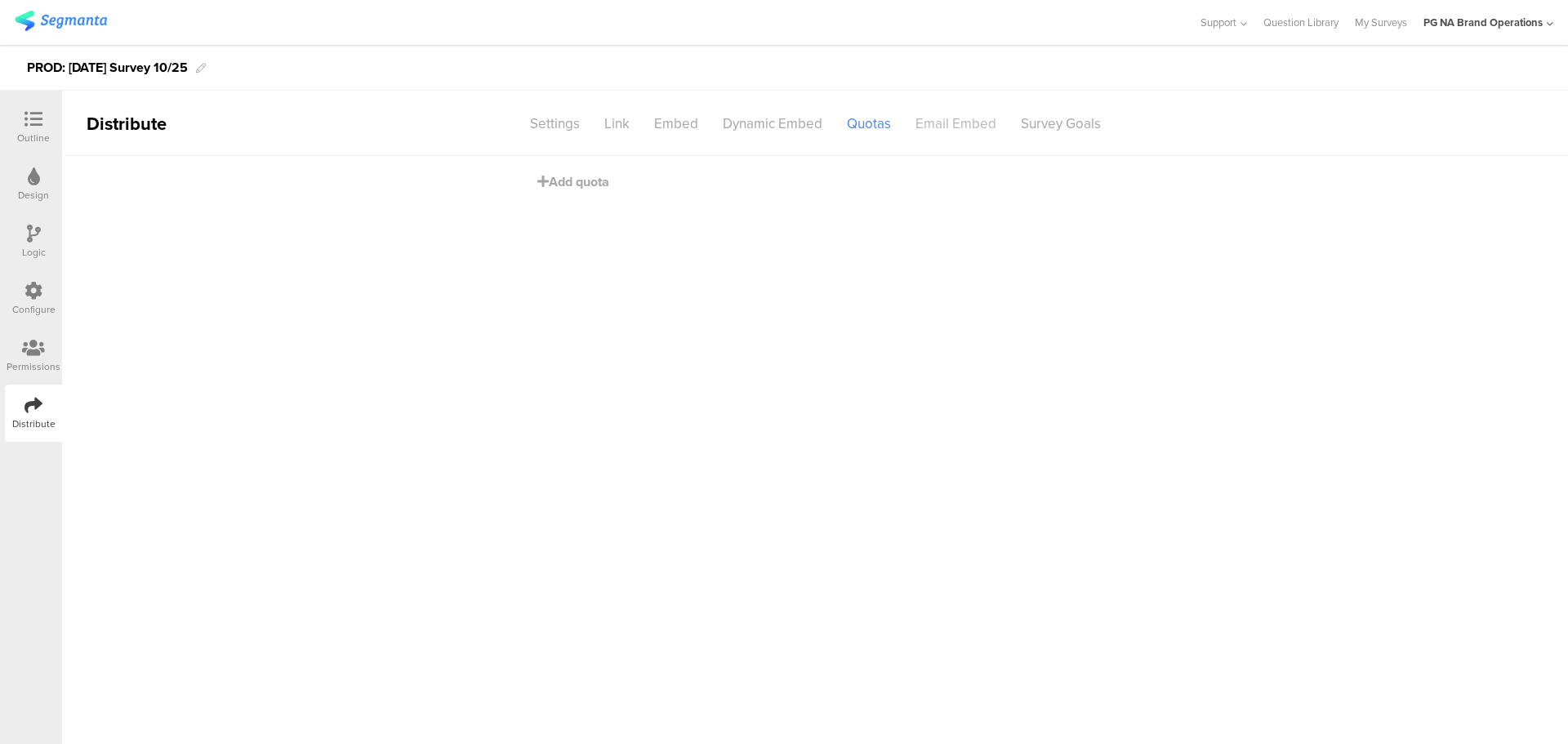
click at [962, 121] on div "Email Embed" at bounding box center [956, 123] width 105 height 29
click at [1073, 129] on div "Survey Goals" at bounding box center [1061, 123] width 105 height 29
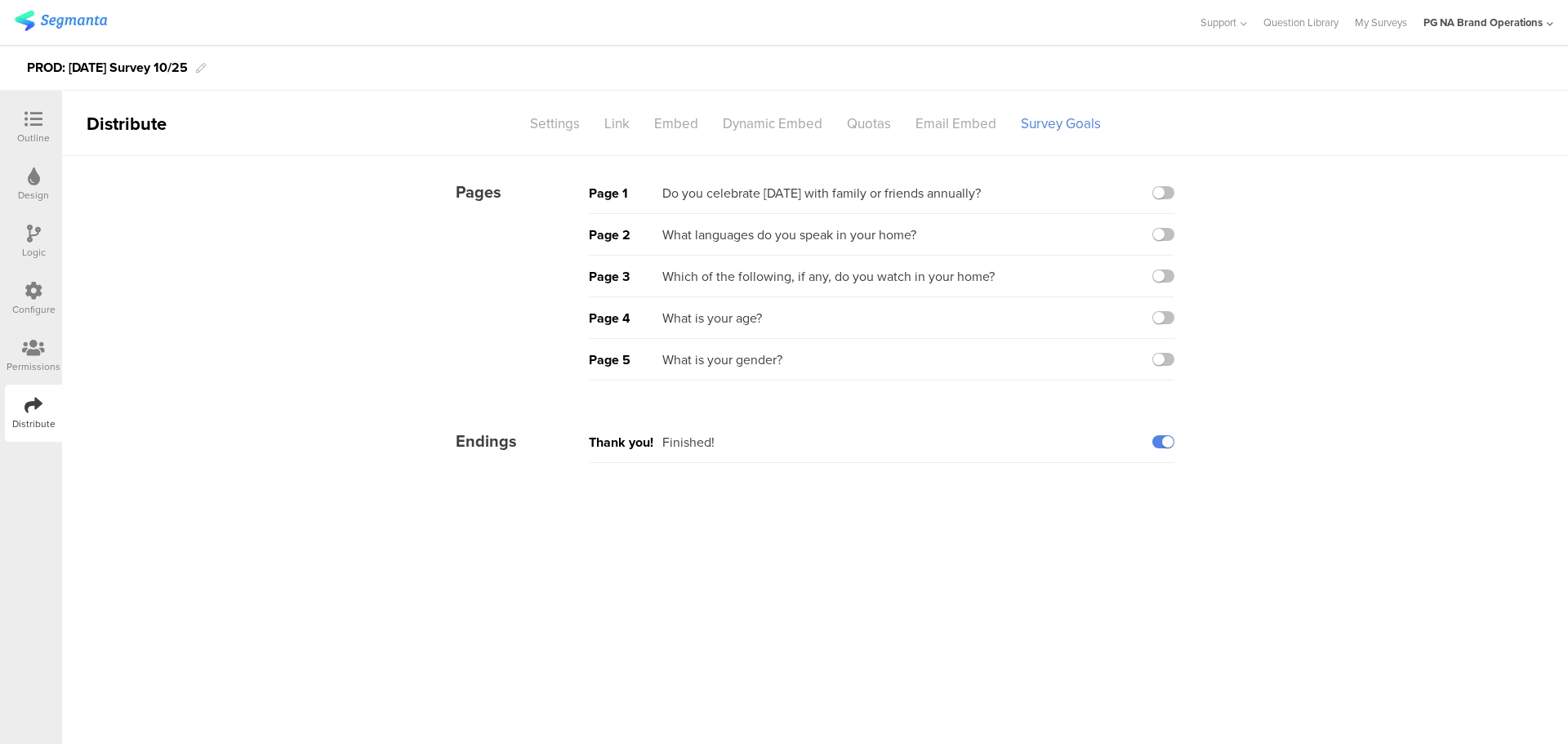
click at [28, 302] on div at bounding box center [33, 291] width 18 height 20
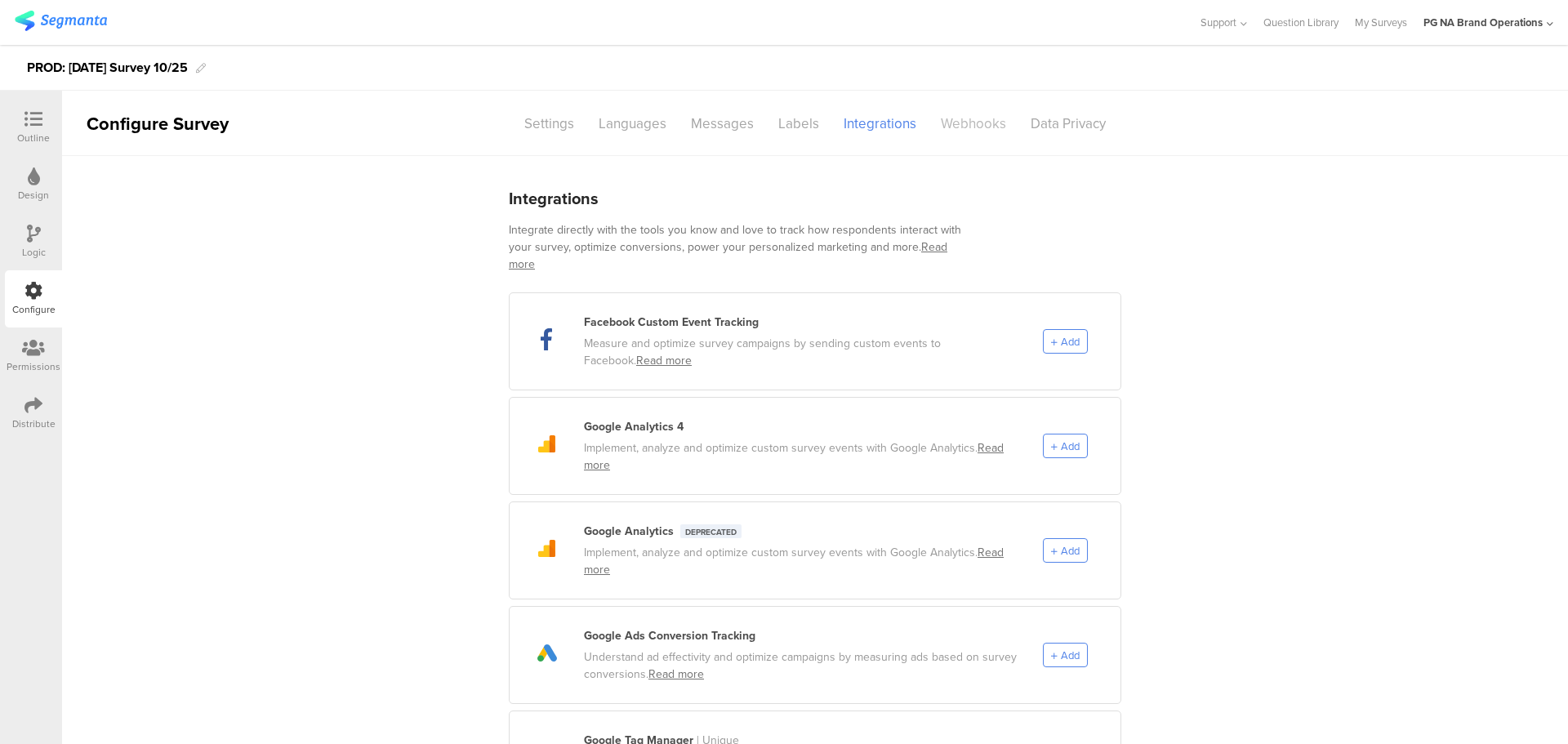
click at [972, 127] on div "Webhooks" at bounding box center [973, 123] width 90 height 29
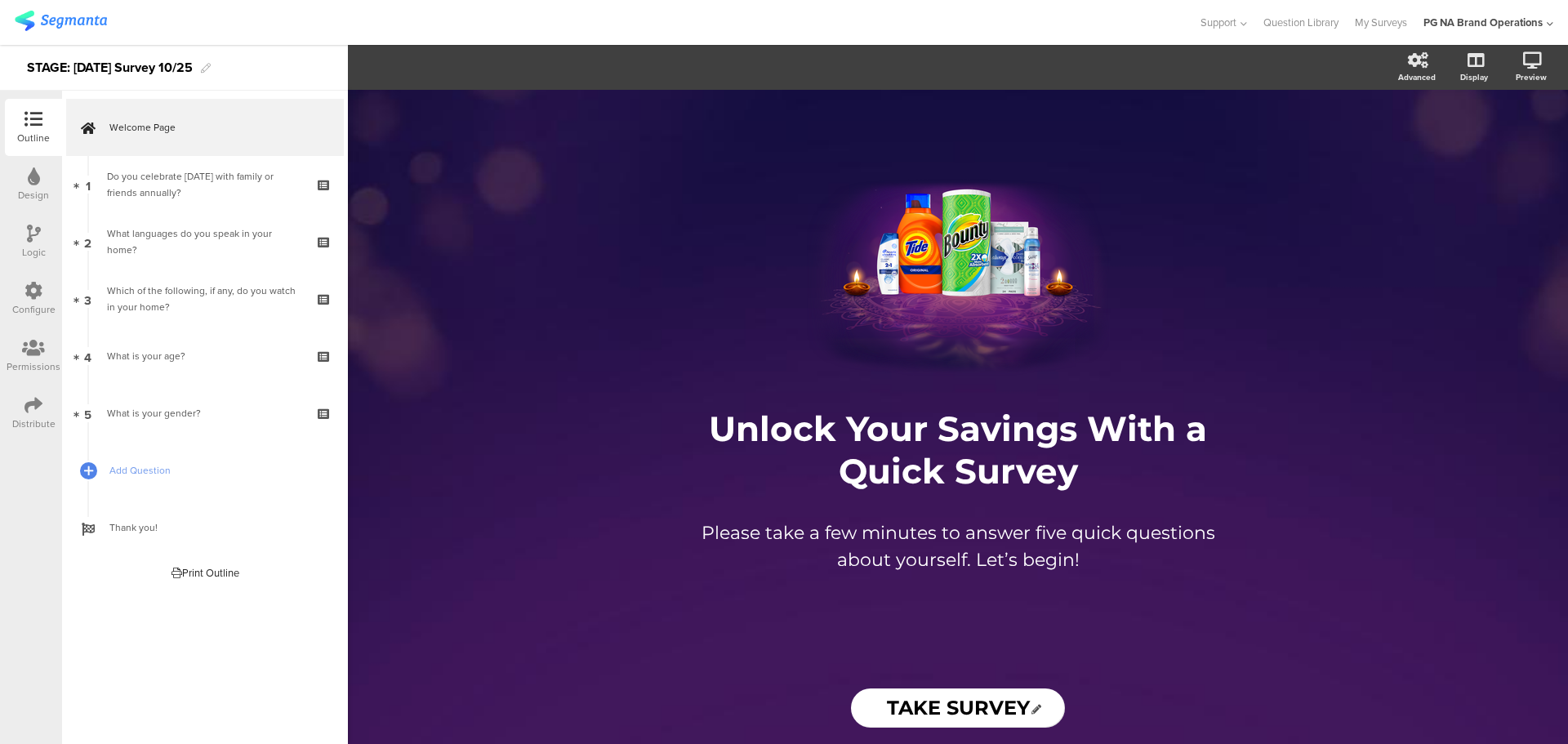
click at [31, 412] on icon at bounding box center [33, 405] width 18 height 18
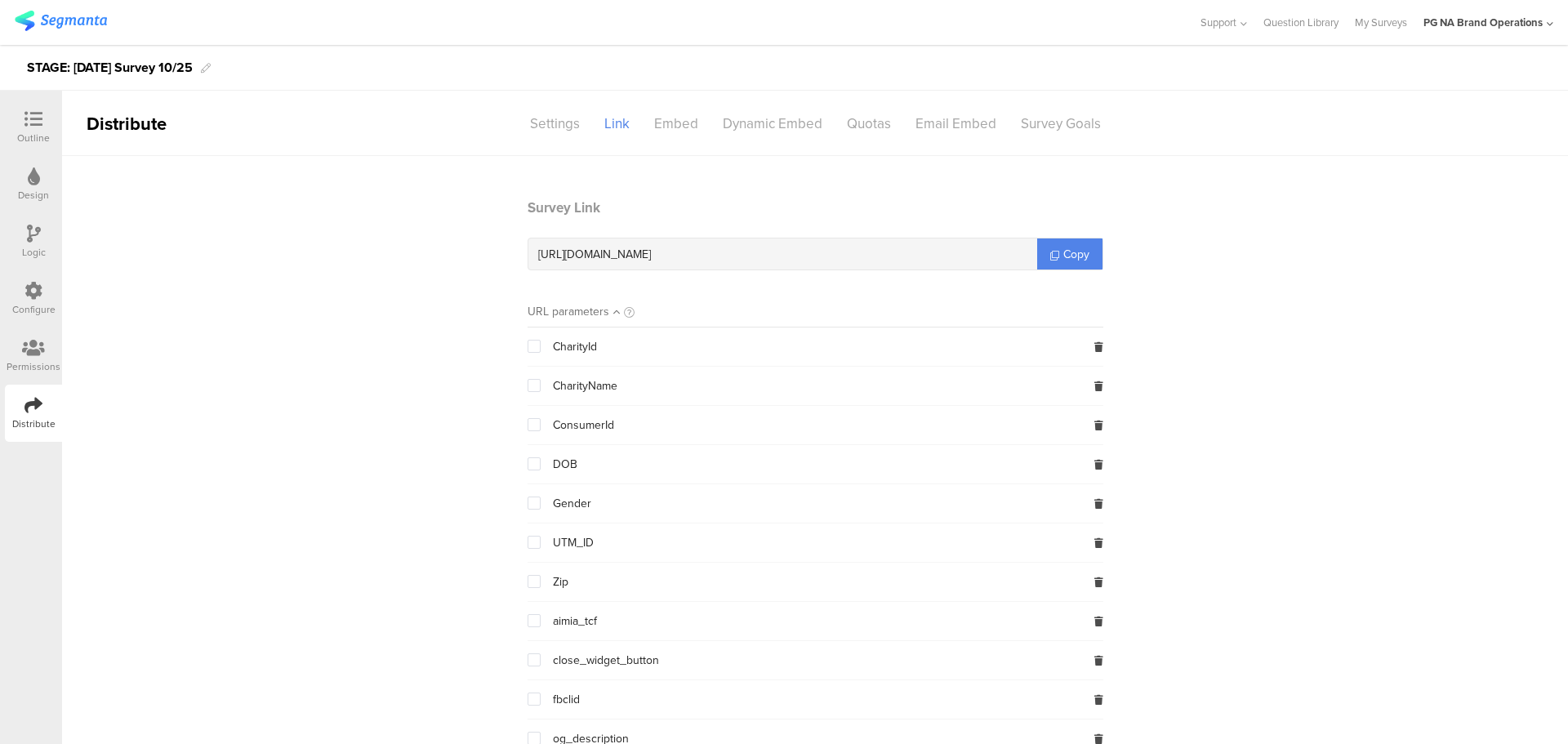
click at [31, 303] on div "Configure" at bounding box center [33, 309] width 43 height 15
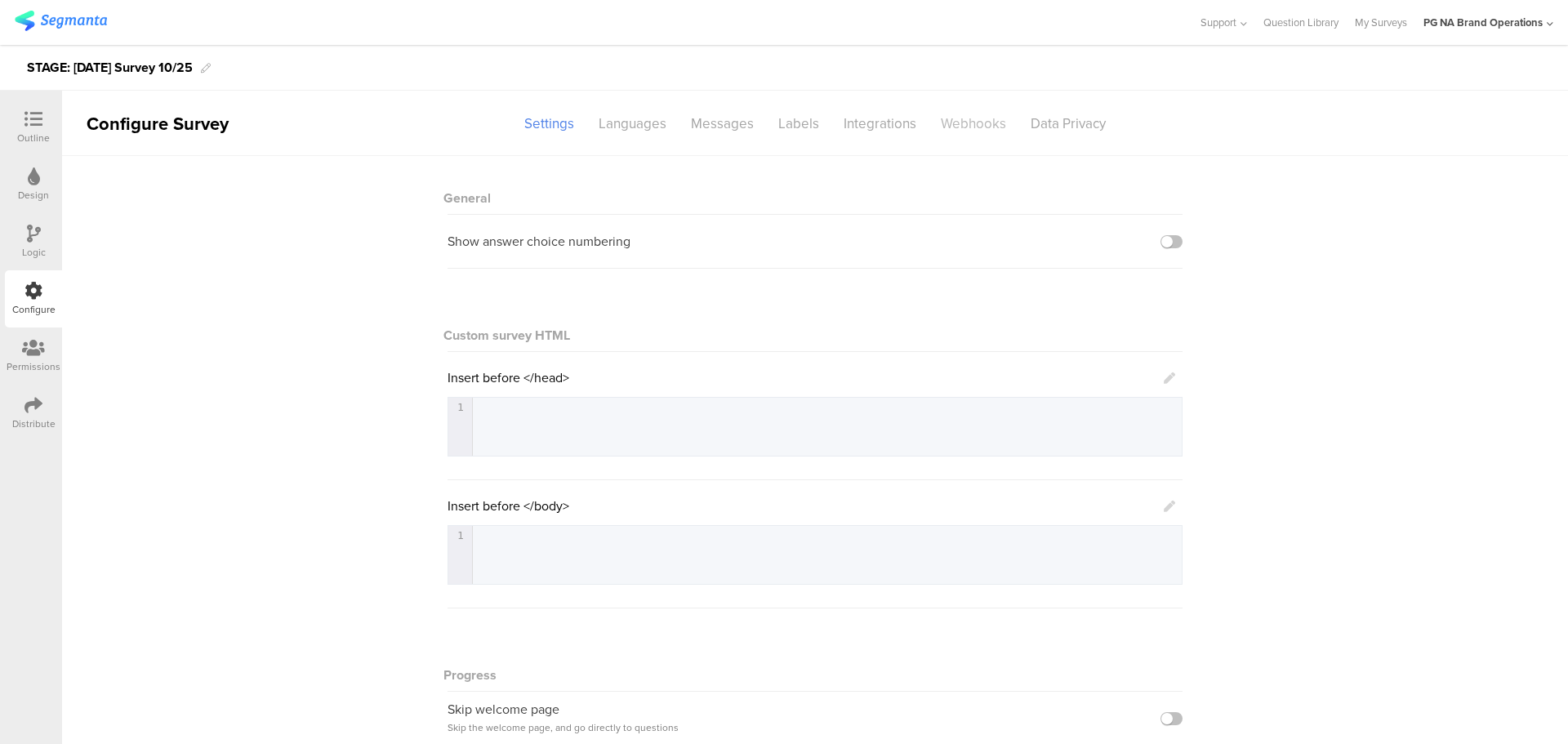
click at [974, 129] on div "Webhooks" at bounding box center [973, 123] width 90 height 29
